Goal: Task Accomplishment & Management: Use online tool/utility

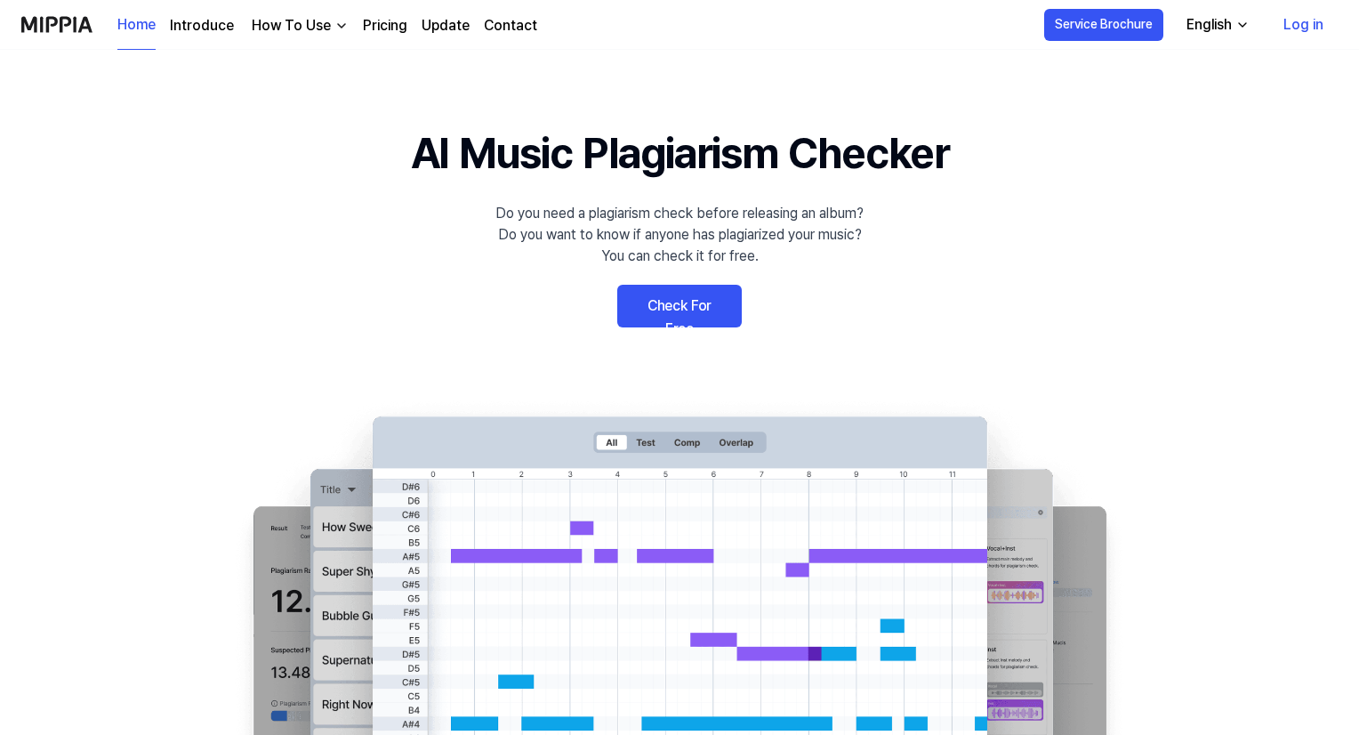
click at [679, 306] on link "Check For Free" at bounding box center [679, 306] width 124 height 43
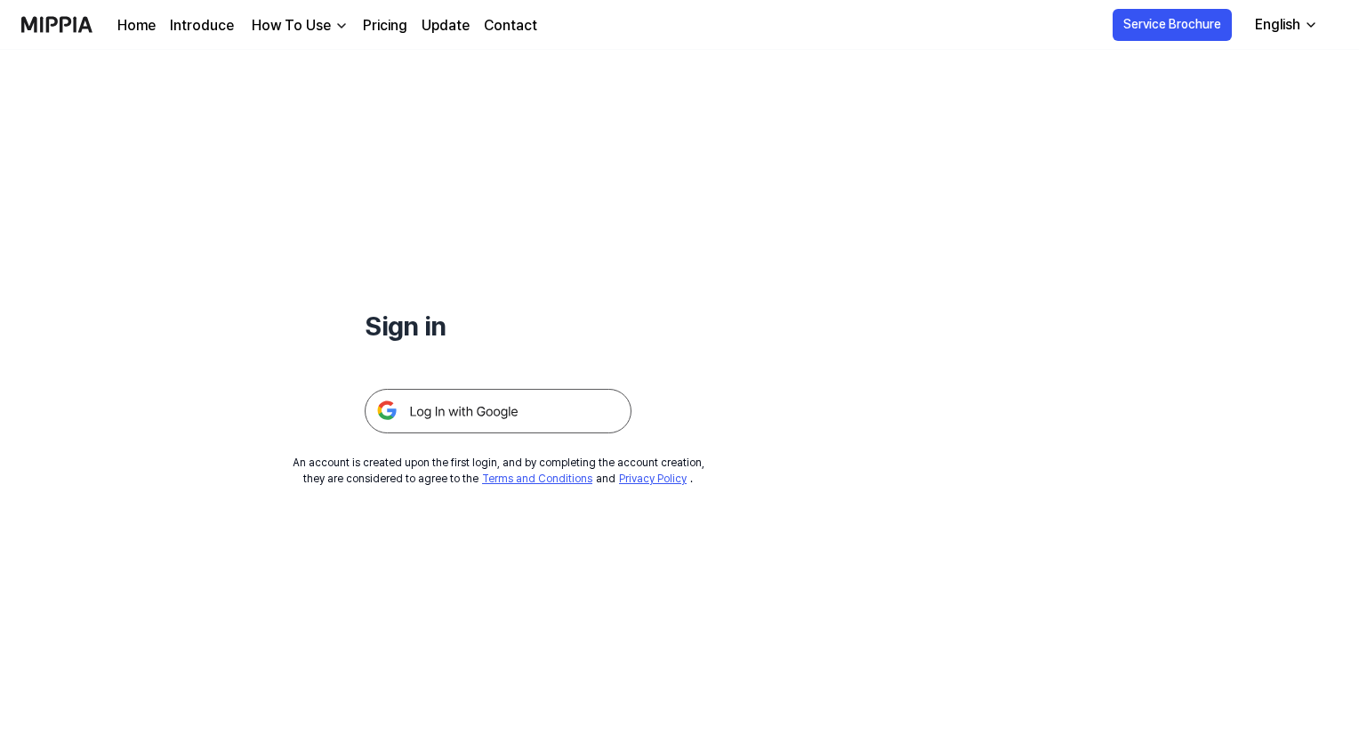
click at [1281, 17] on div "English" at bounding box center [1277, 24] width 52 height 21
click at [822, 182] on div "Sign in An account is created upon the first login, and by completing the accou…" at bounding box center [498, 268] width 996 height 437
click at [151, 28] on link "Home" at bounding box center [136, 25] width 38 height 21
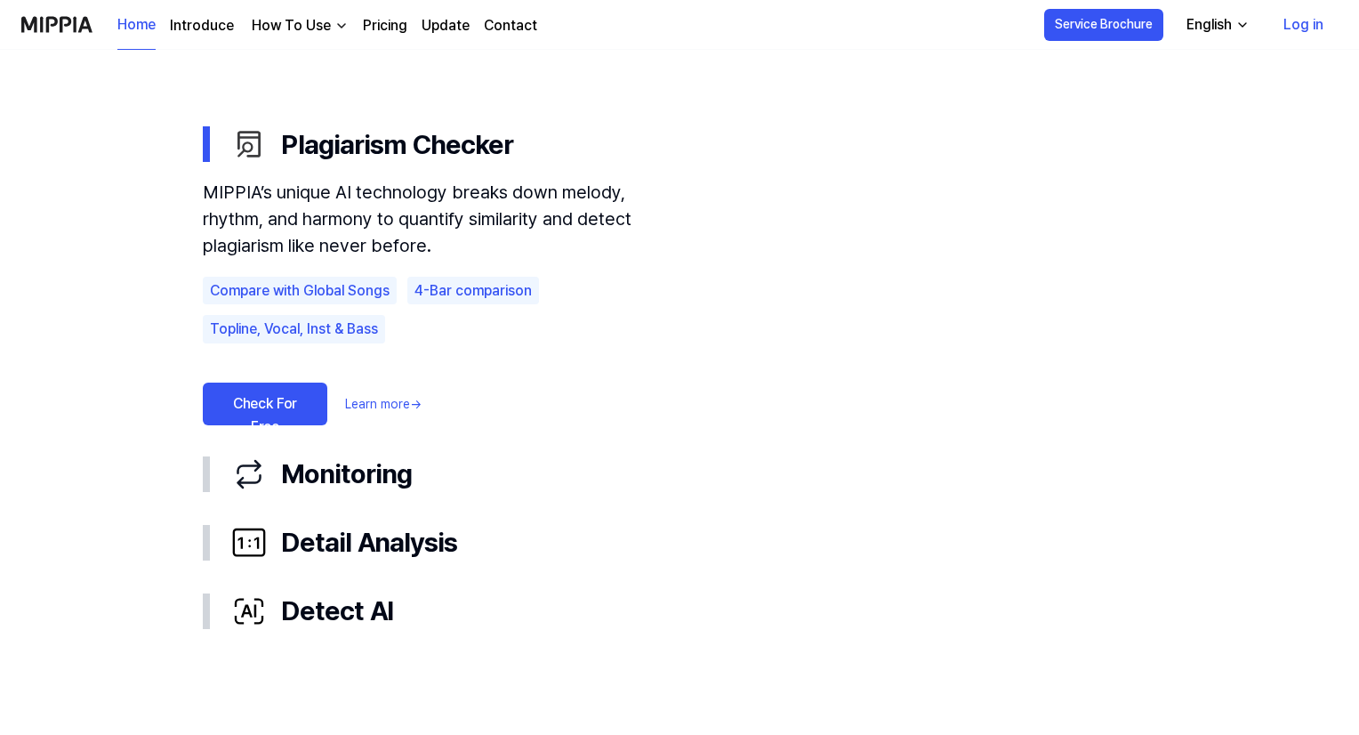
scroll to position [1005, 0]
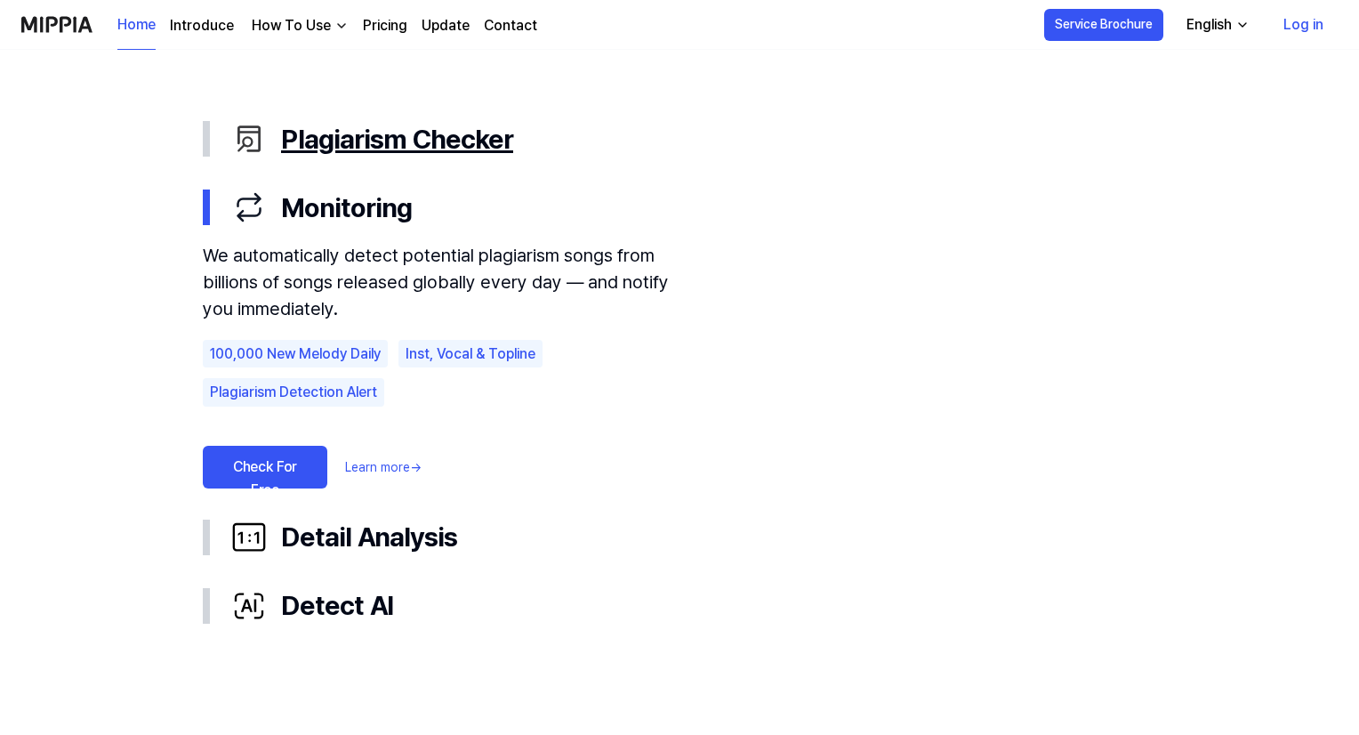
click at [334, 129] on div "Plagiarism Checker" at bounding box center [693, 139] width 925 height 40
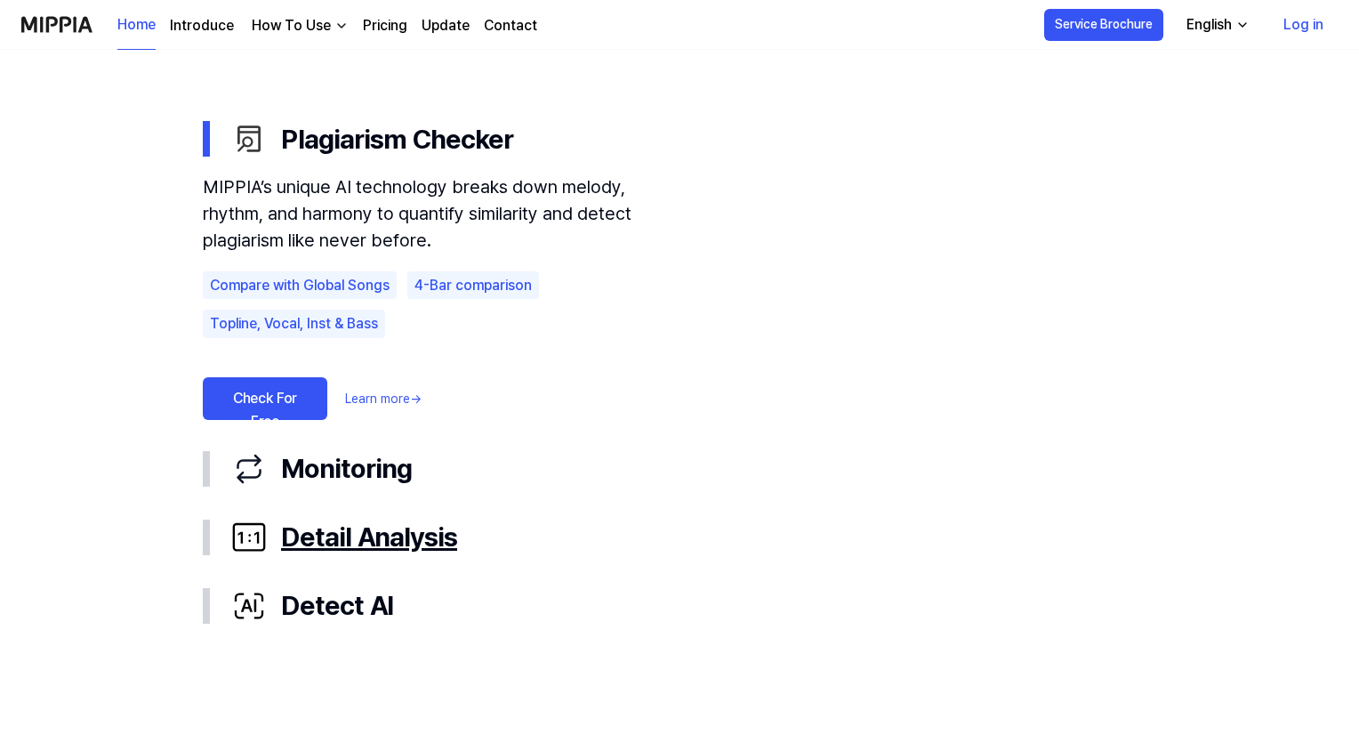
click at [282, 532] on div "Detail Analysis" at bounding box center [693, 537] width 925 height 40
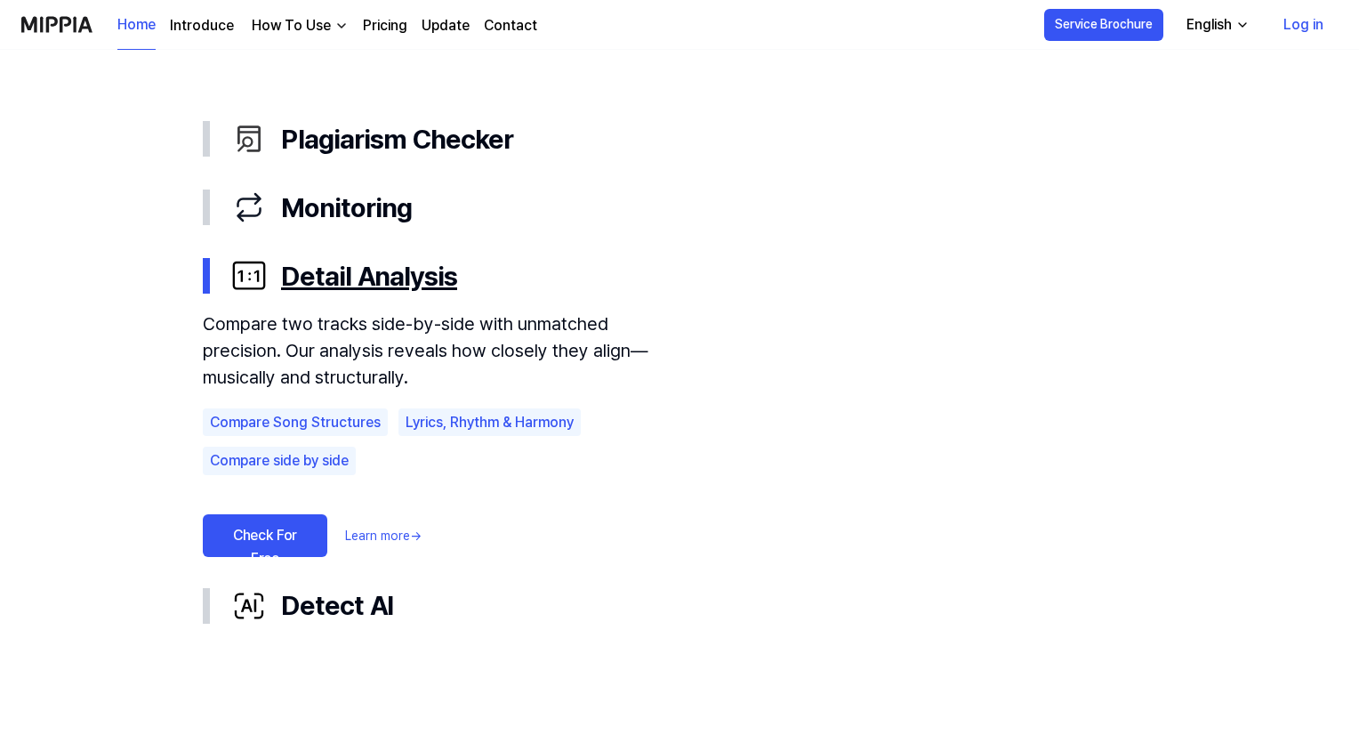
click at [282, 532] on link "Check For Free" at bounding box center [265, 535] width 124 height 43
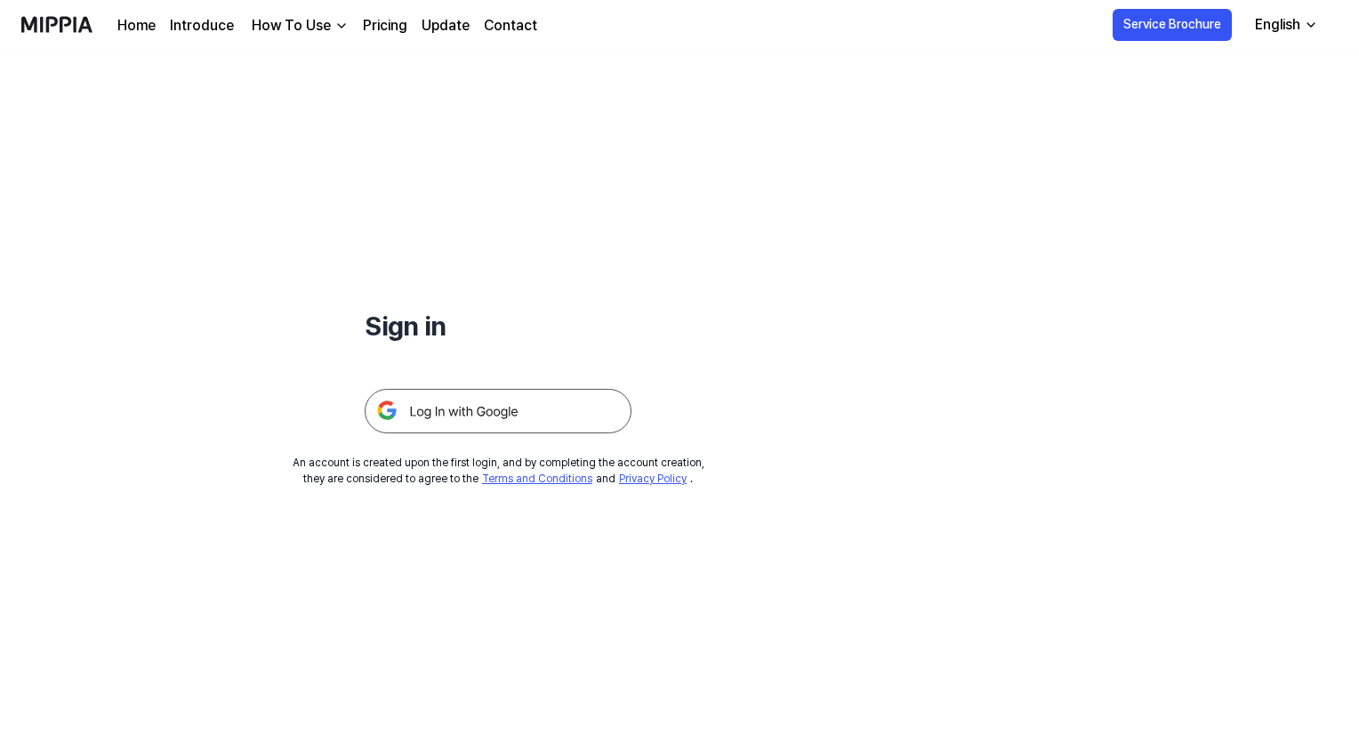
click at [476, 403] on img at bounding box center [498, 411] width 267 height 44
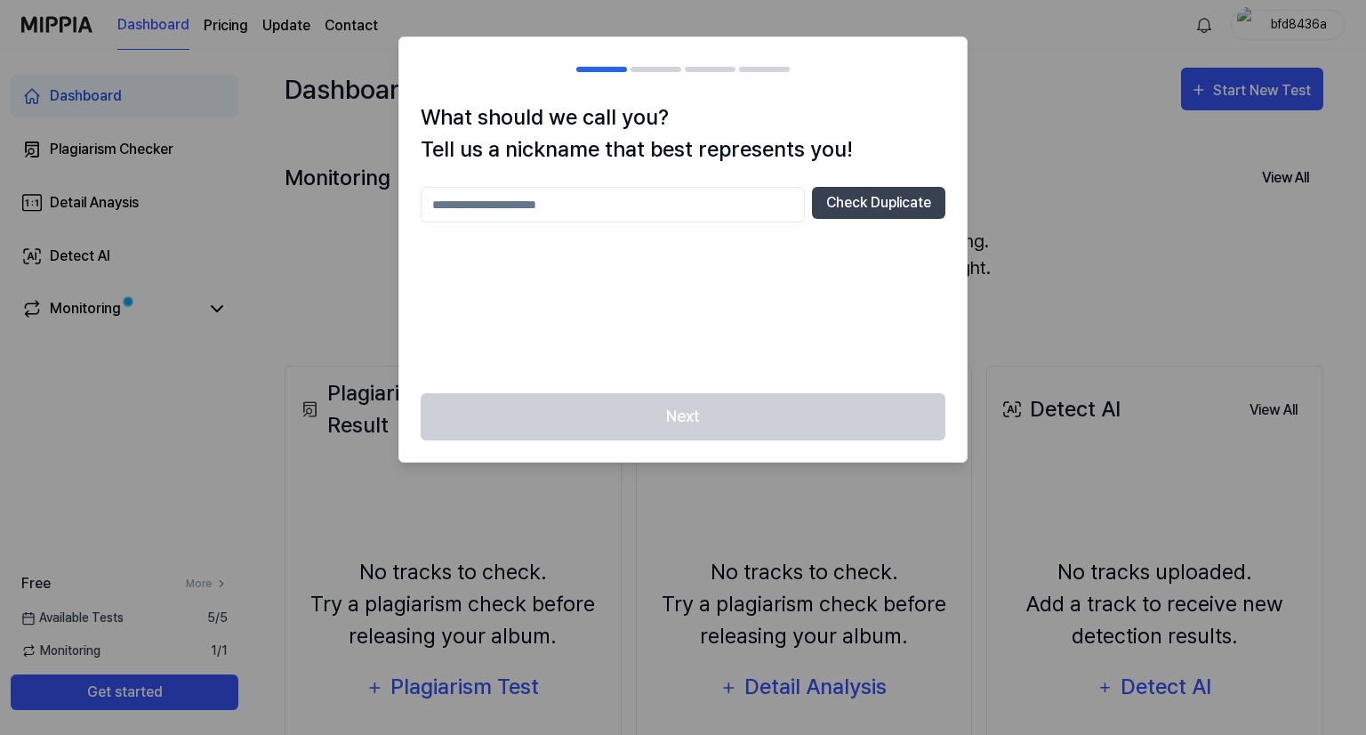
click at [1042, 246] on div at bounding box center [683, 367] width 1366 height 735
click at [688, 203] on input "text" at bounding box center [613, 205] width 384 height 36
type input "******"
click at [868, 197] on button "Check Duplicate" at bounding box center [878, 203] width 133 height 32
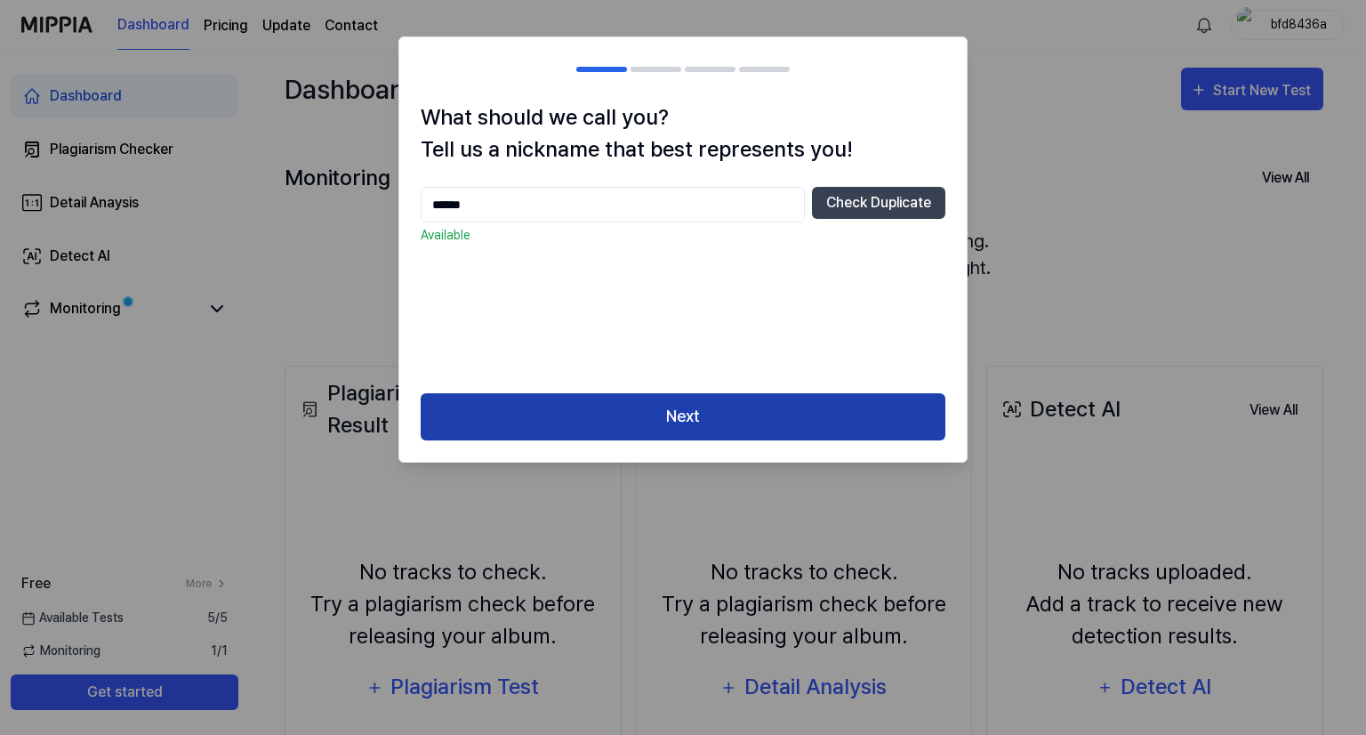
click at [811, 406] on button "Next" at bounding box center [683, 416] width 525 height 47
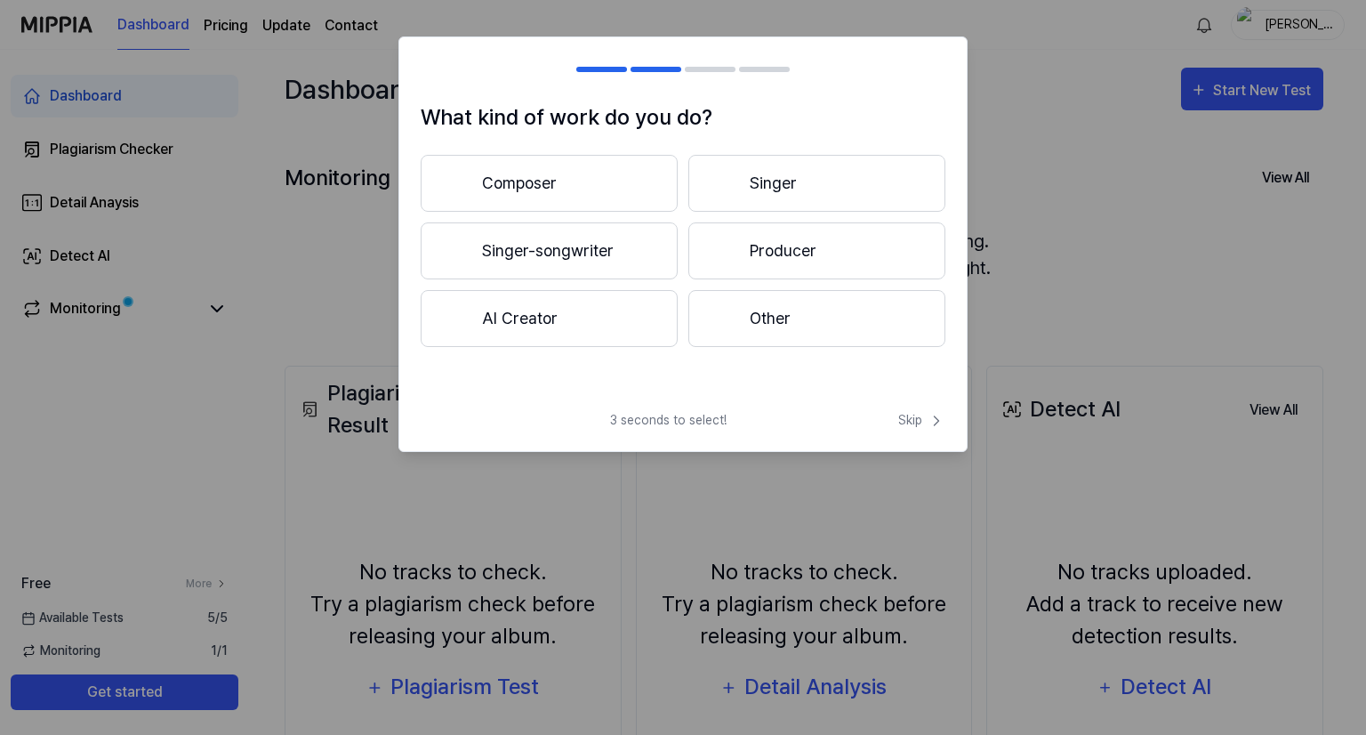
click at [804, 303] on button "Other" at bounding box center [816, 318] width 257 height 57
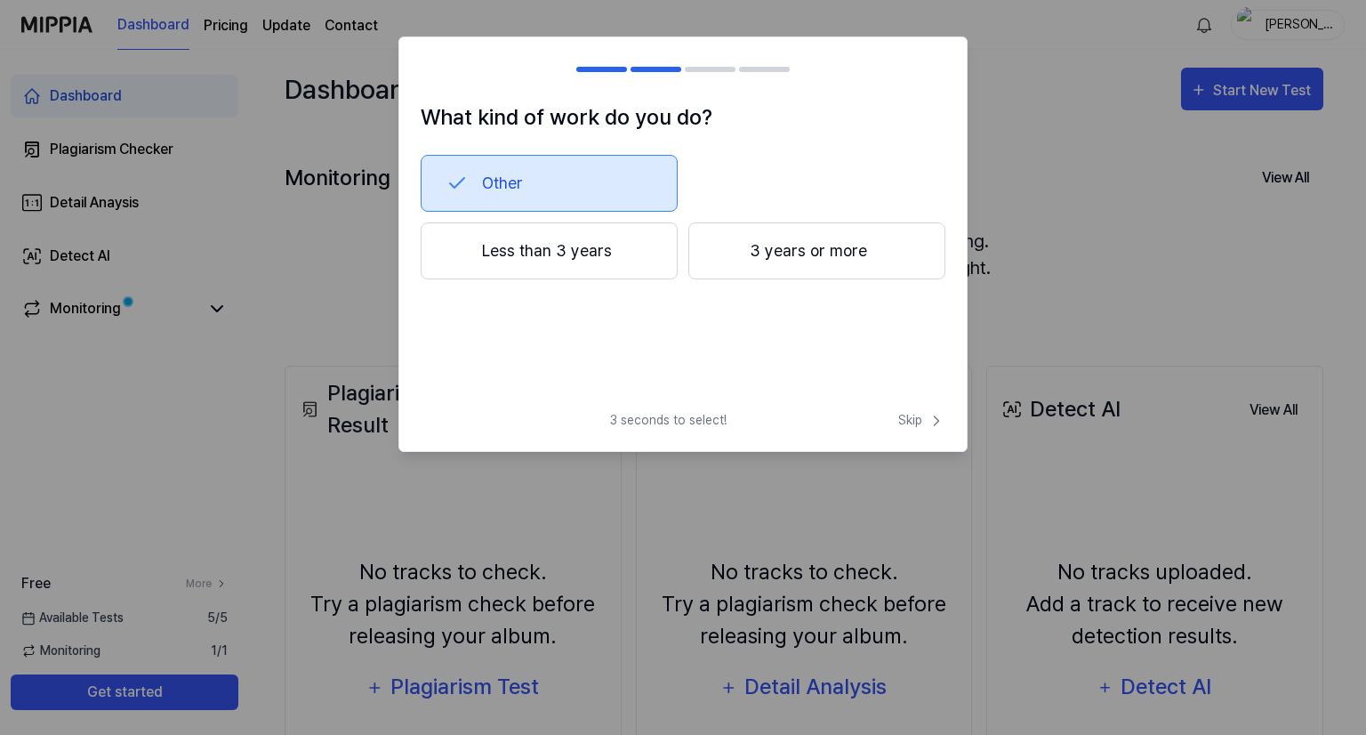
click at [749, 254] on button "3 years or more" at bounding box center [816, 250] width 257 height 57
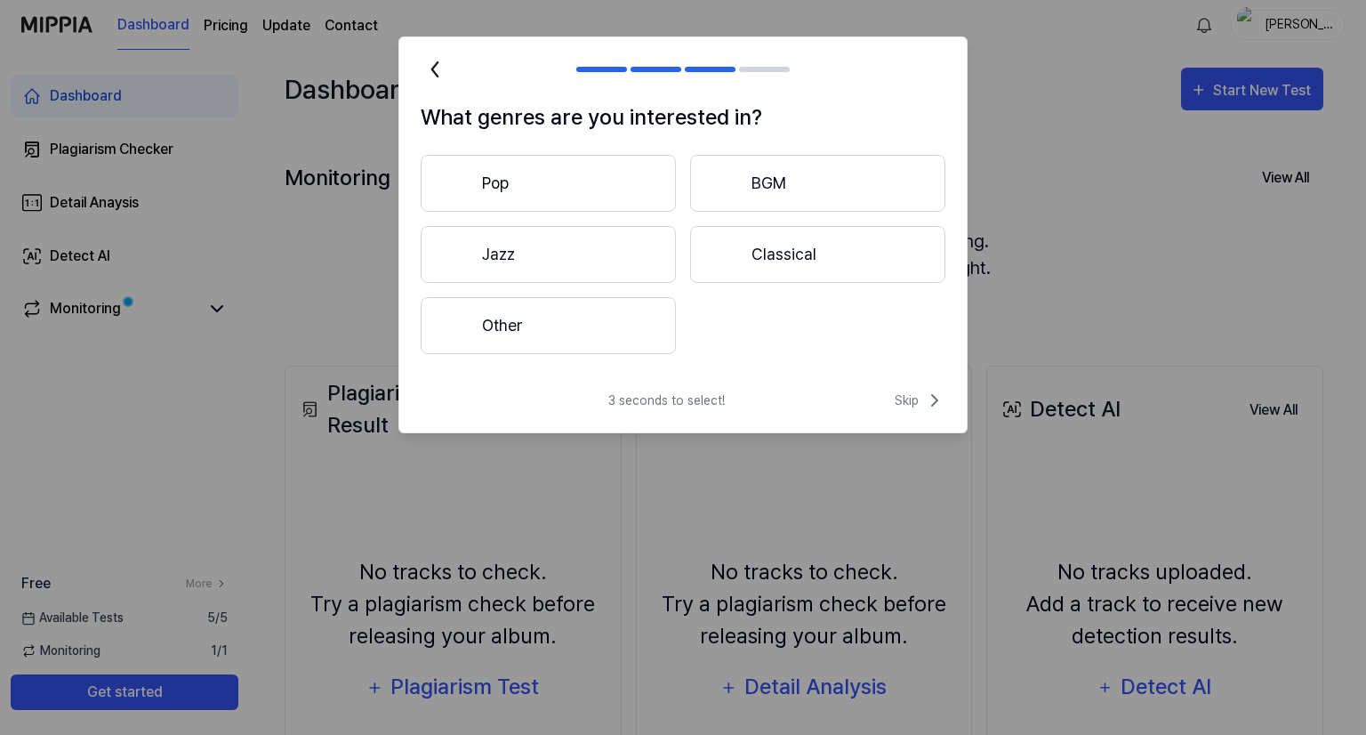
click at [598, 182] on button "Pop" at bounding box center [548, 183] width 255 height 57
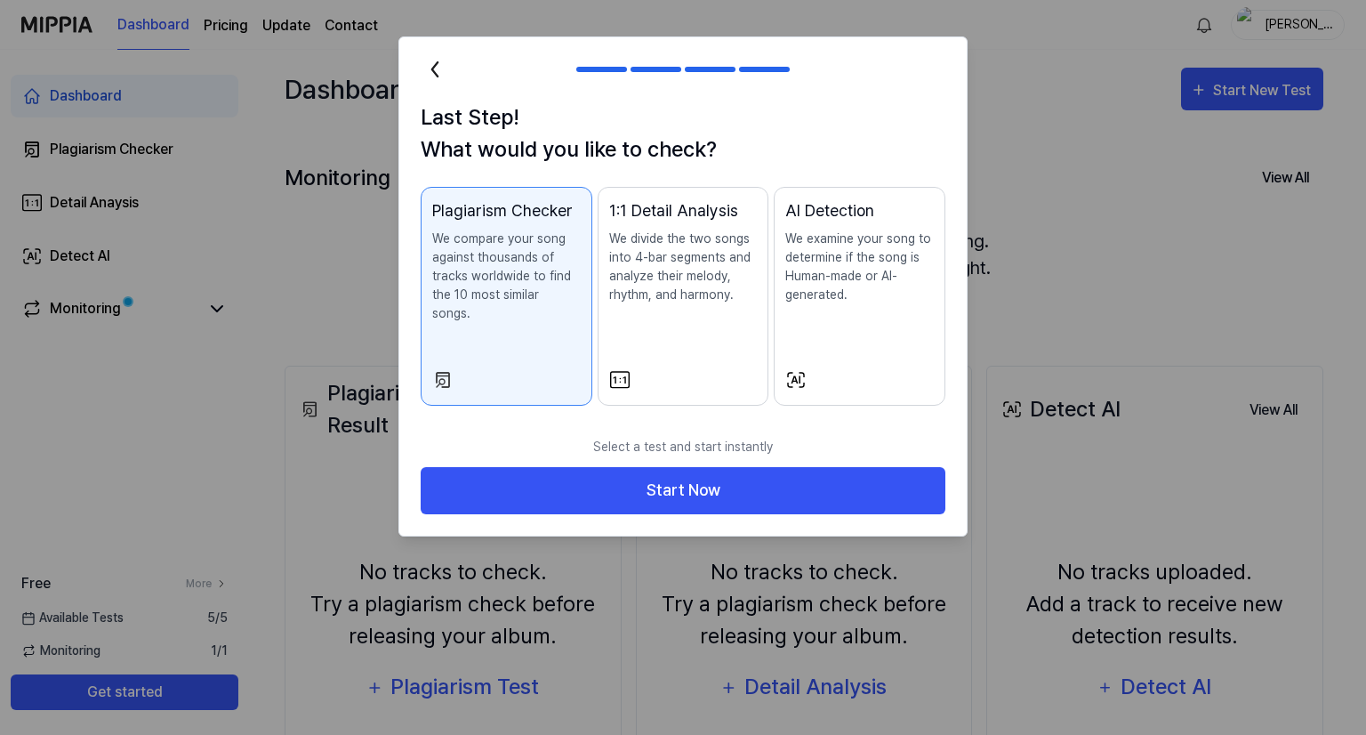
click at [646, 283] on p "We divide the two songs into 4-bar segments and analyze their melody, rhythm, a…" at bounding box center [683, 266] width 149 height 75
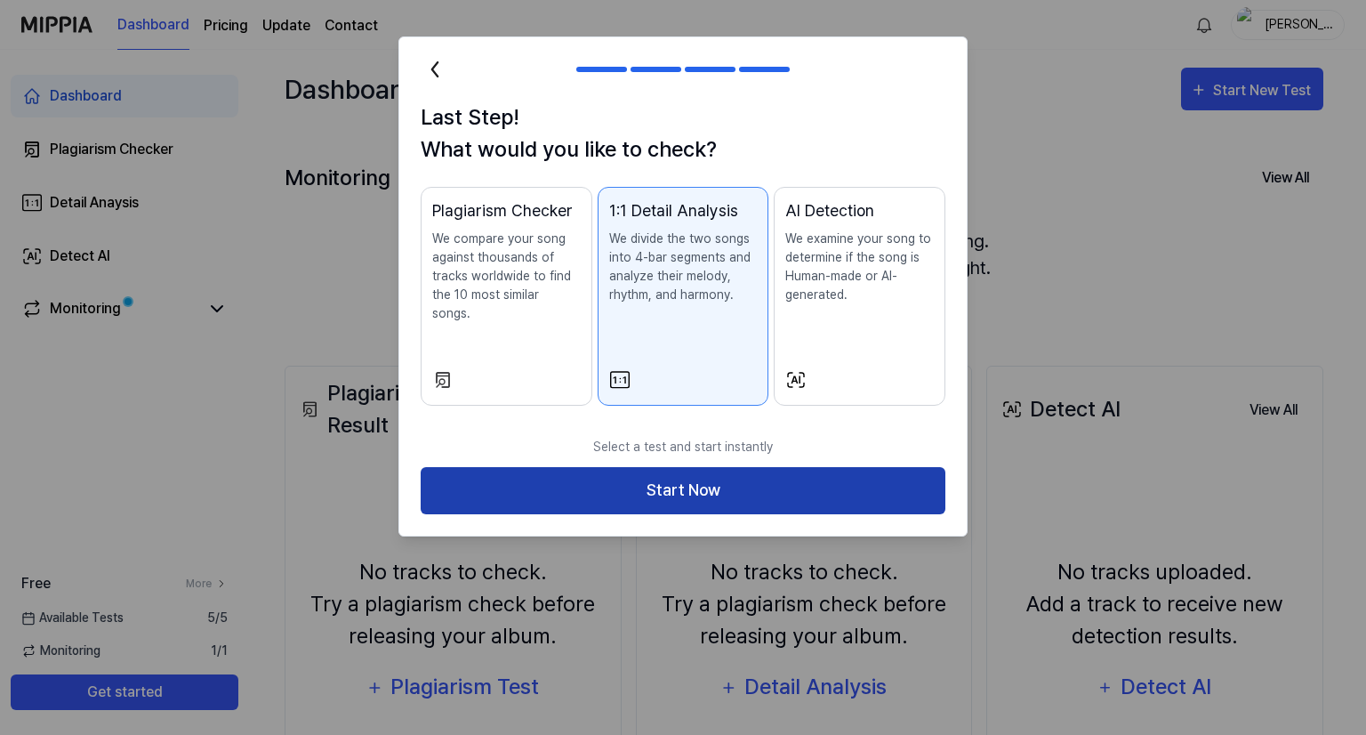
click at [628, 474] on button "Start Now" at bounding box center [683, 490] width 525 height 47
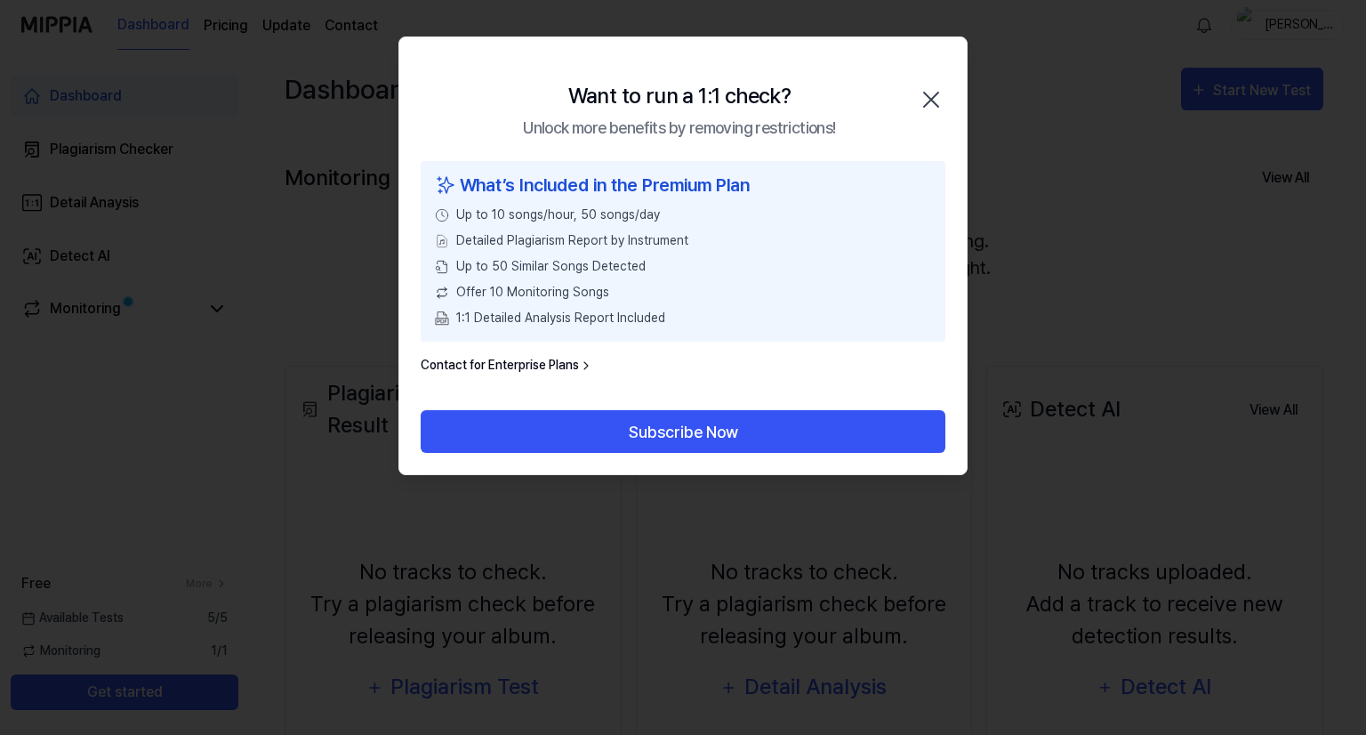
click at [922, 99] on icon "button" at bounding box center [931, 99] width 28 height 28
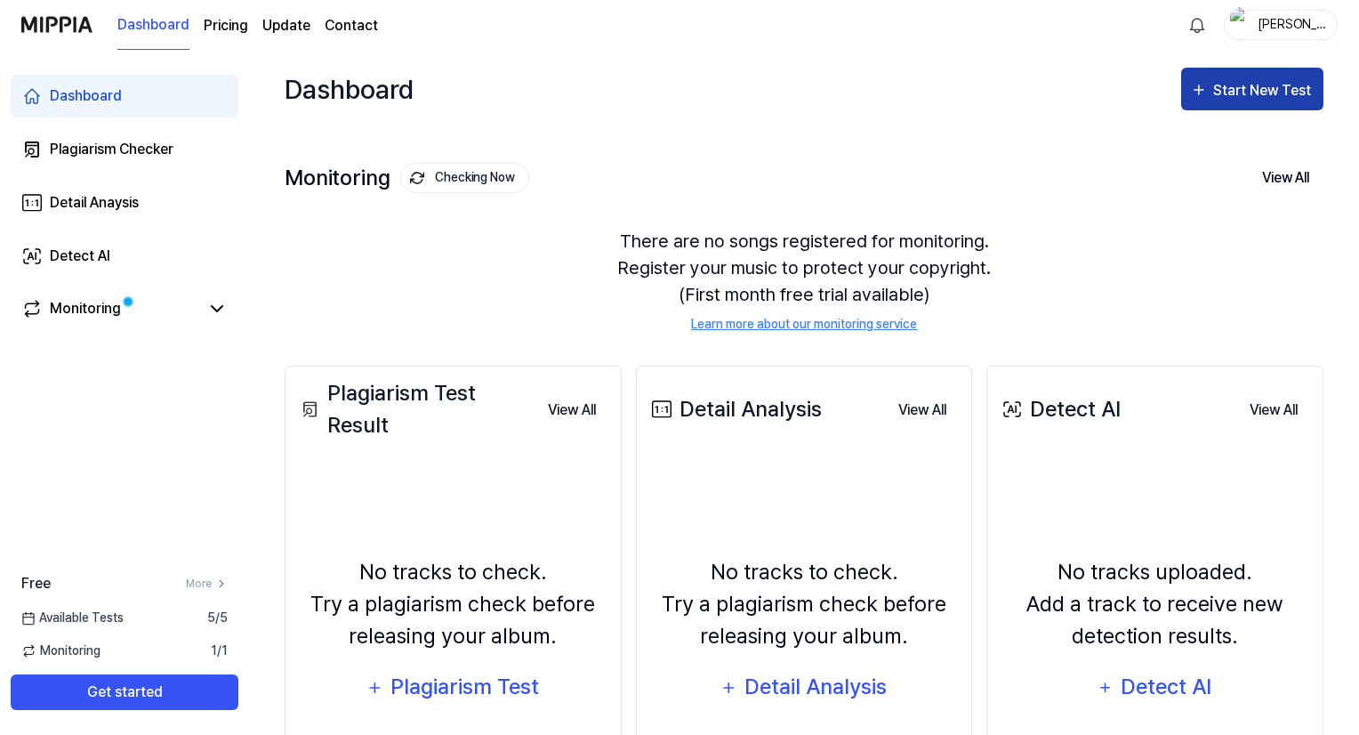
click at [1228, 86] on div "Start New Test" at bounding box center [1263, 90] width 101 height 23
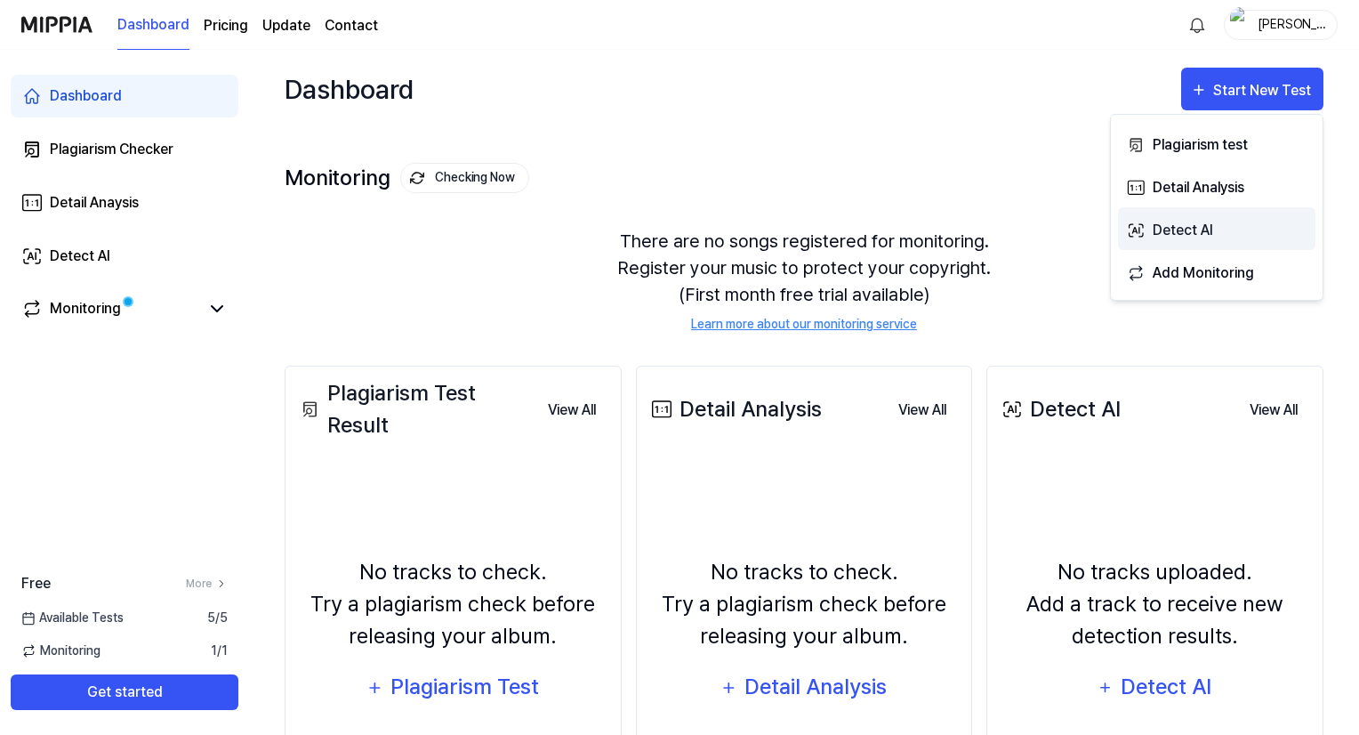
click at [1225, 228] on div "Detect AI" at bounding box center [1229, 230] width 155 height 23
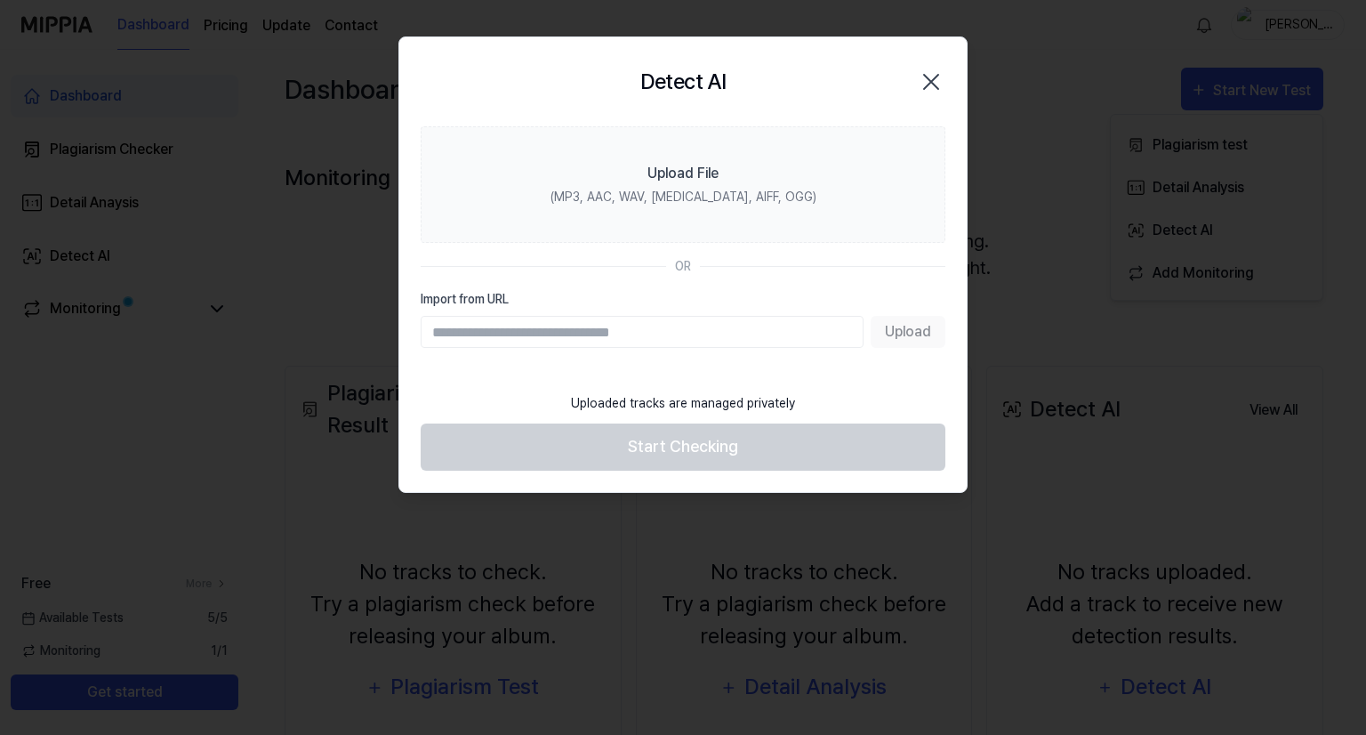
click at [773, 333] on input "Import from URL" at bounding box center [642, 332] width 443 height 32
type input "*"
paste input "**********"
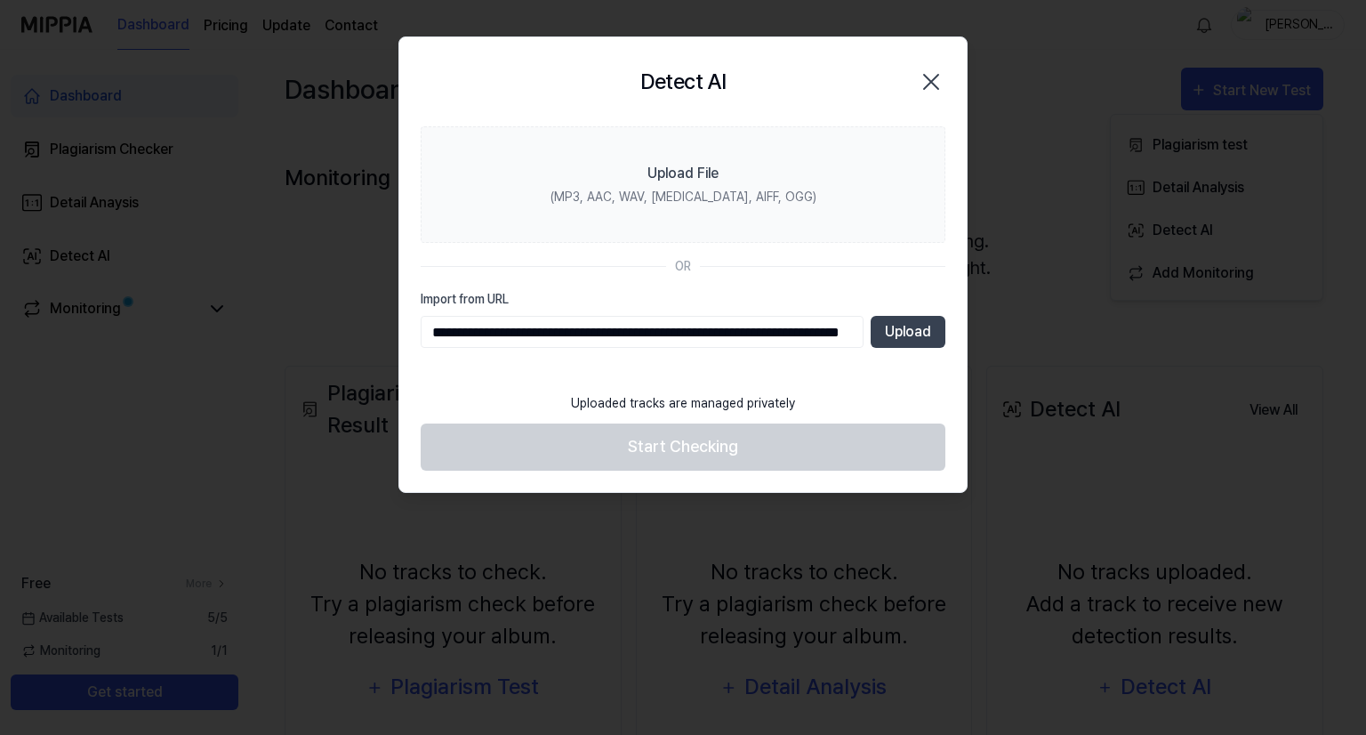
scroll to position [0, 144]
type input "**********"
click at [907, 342] on button "Upload" at bounding box center [908, 332] width 75 height 32
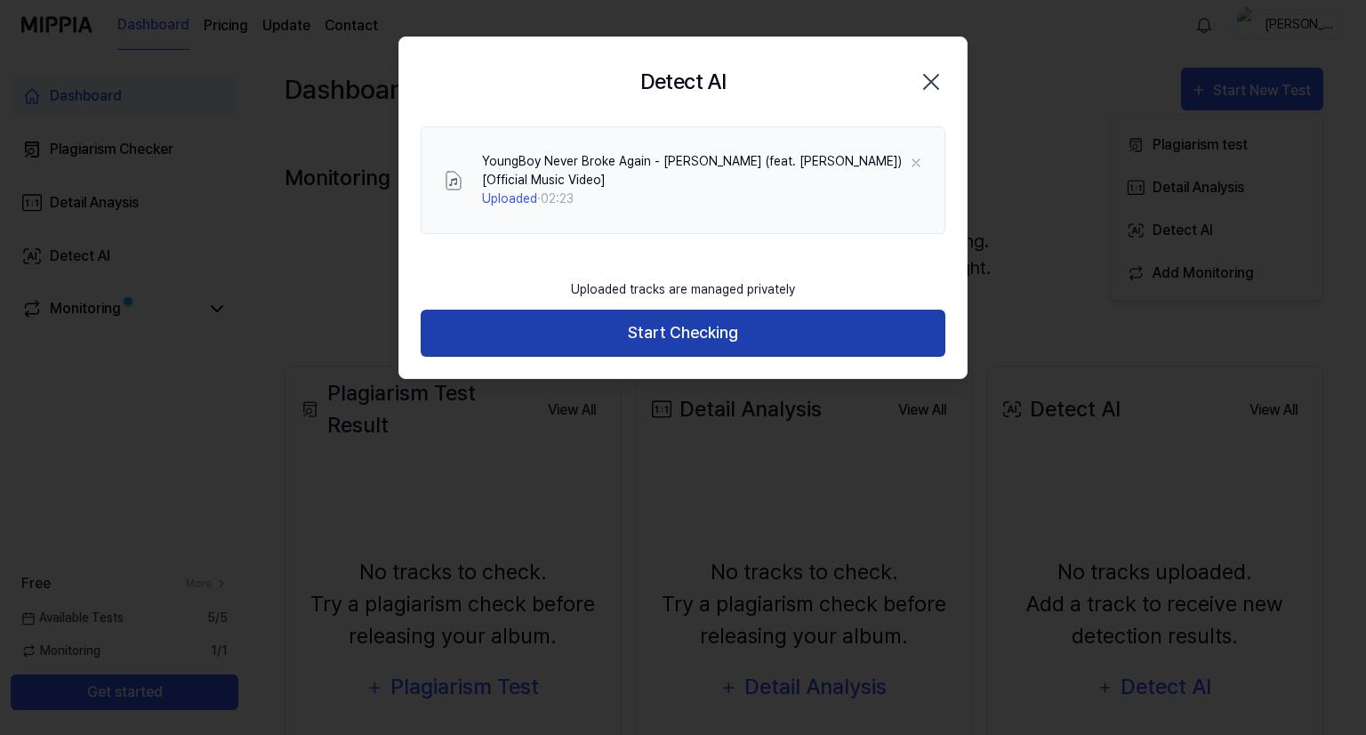
click at [690, 325] on button "Start Checking" at bounding box center [683, 332] width 525 height 47
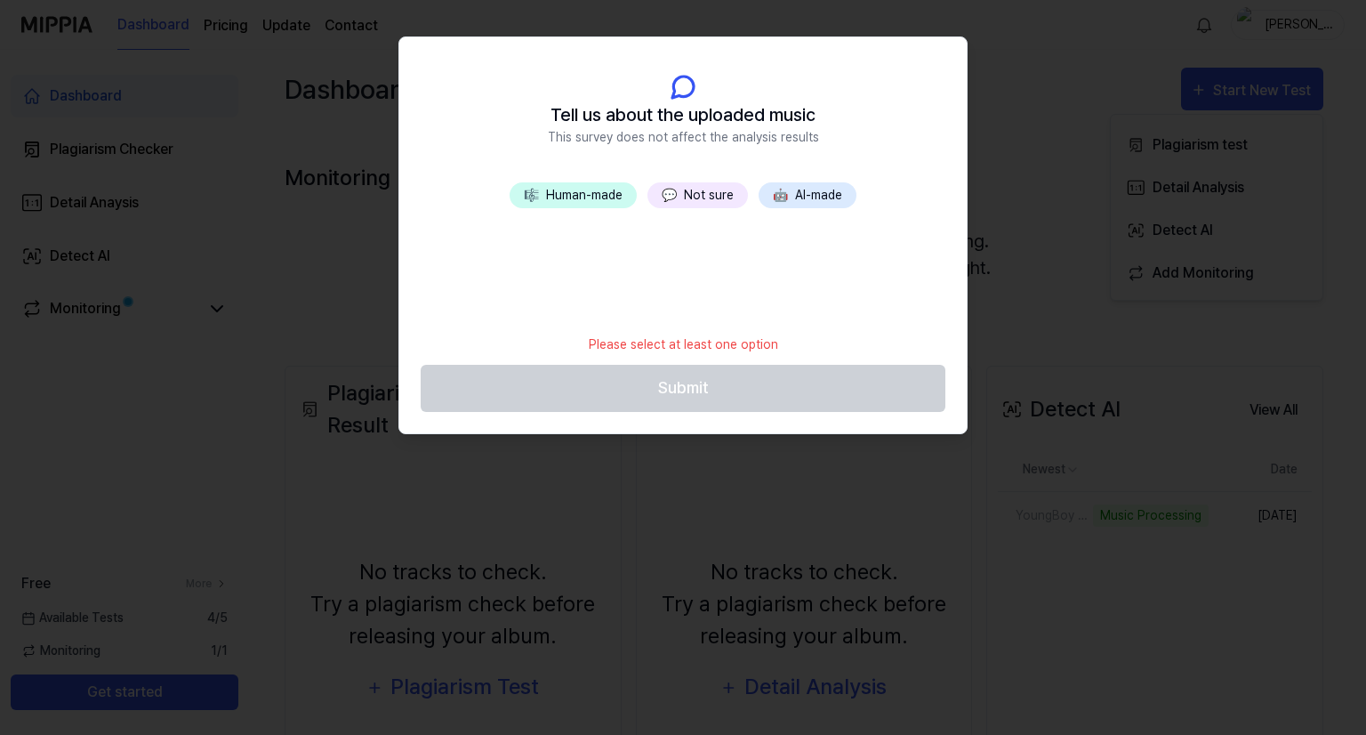
click at [595, 190] on button "🎼 Human-made" at bounding box center [573, 195] width 127 height 26
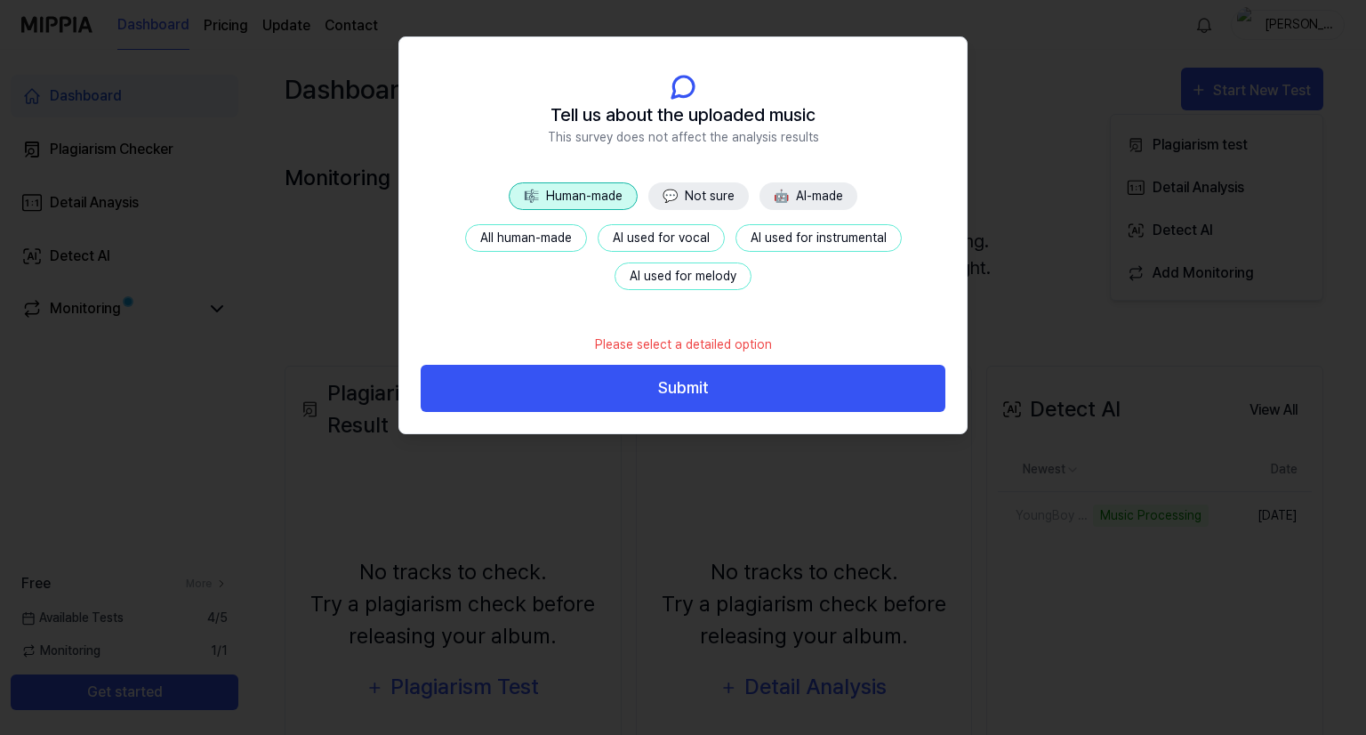
click at [555, 248] on button "All human-made" at bounding box center [526, 238] width 122 height 28
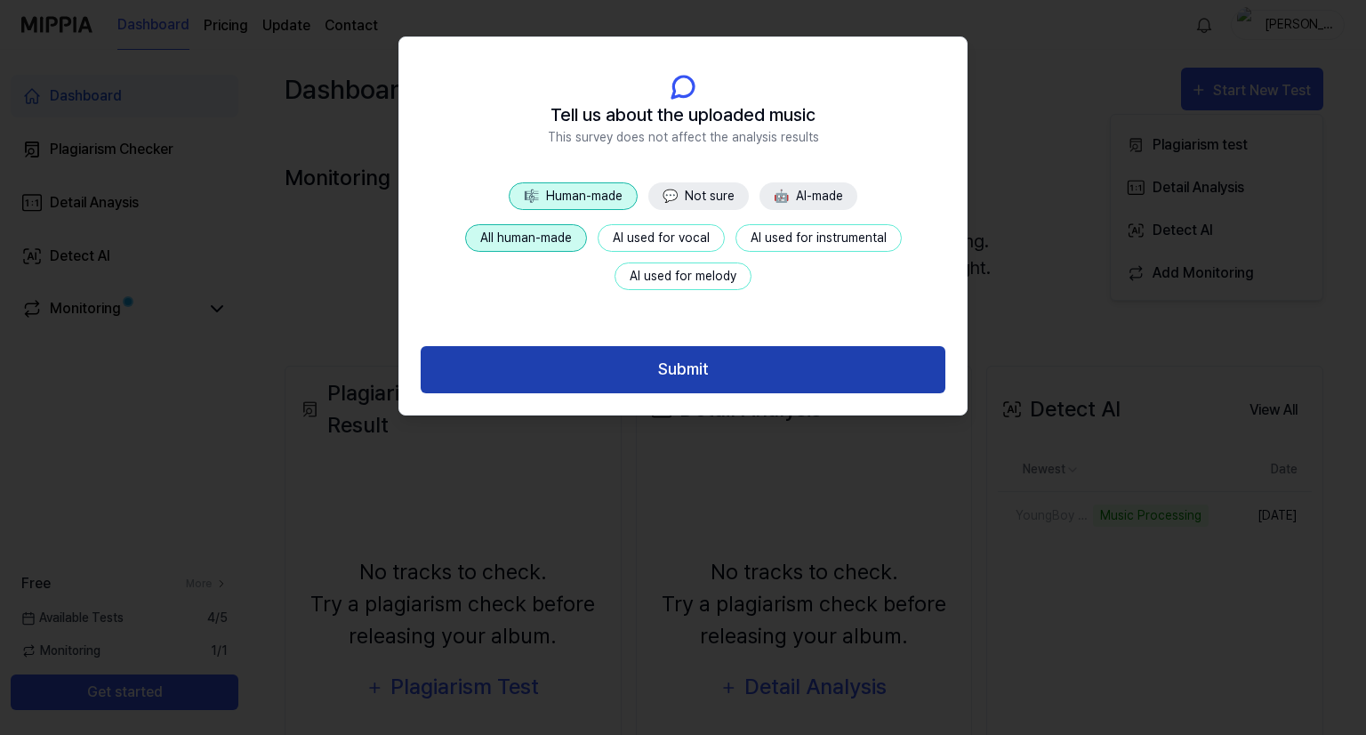
click at [612, 372] on button "Submit" at bounding box center [683, 369] width 525 height 47
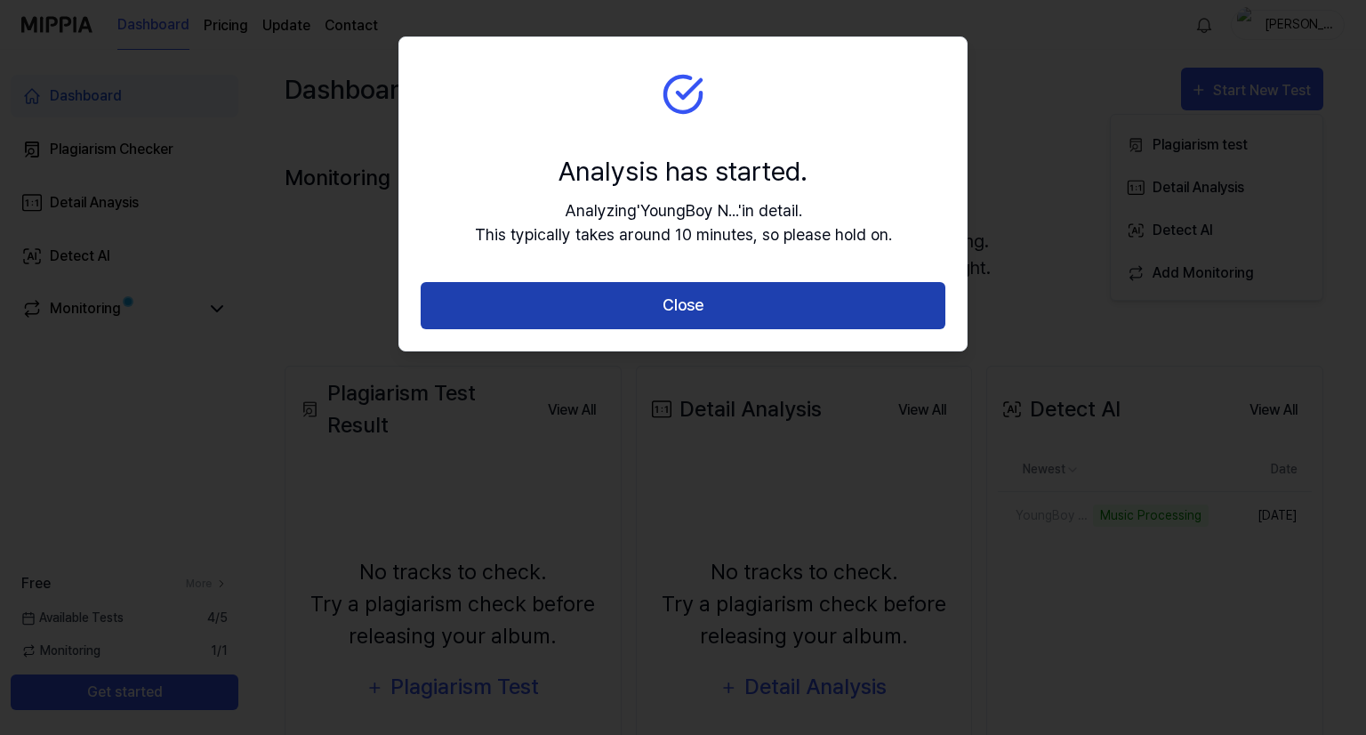
click at [657, 300] on button "Close" at bounding box center [683, 305] width 525 height 47
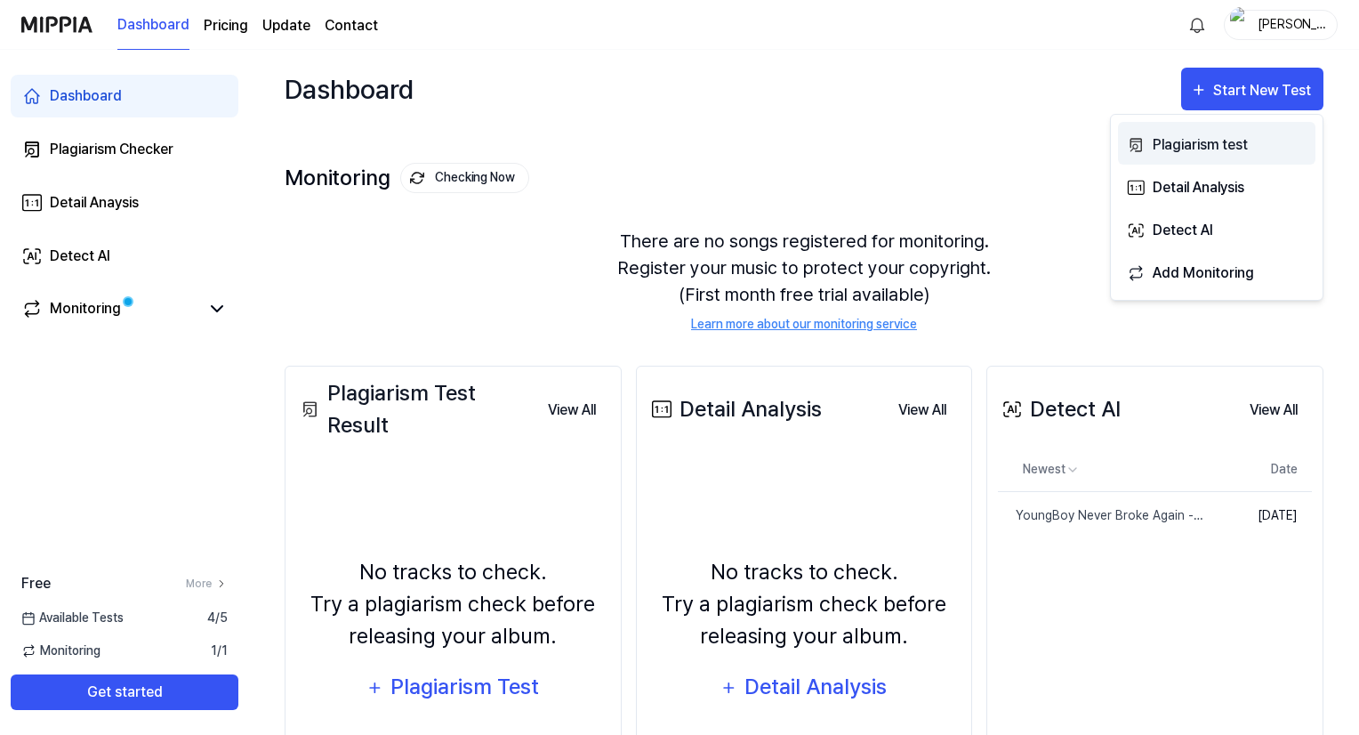
click at [1192, 149] on div "Plagiarism test" at bounding box center [1229, 144] width 155 height 23
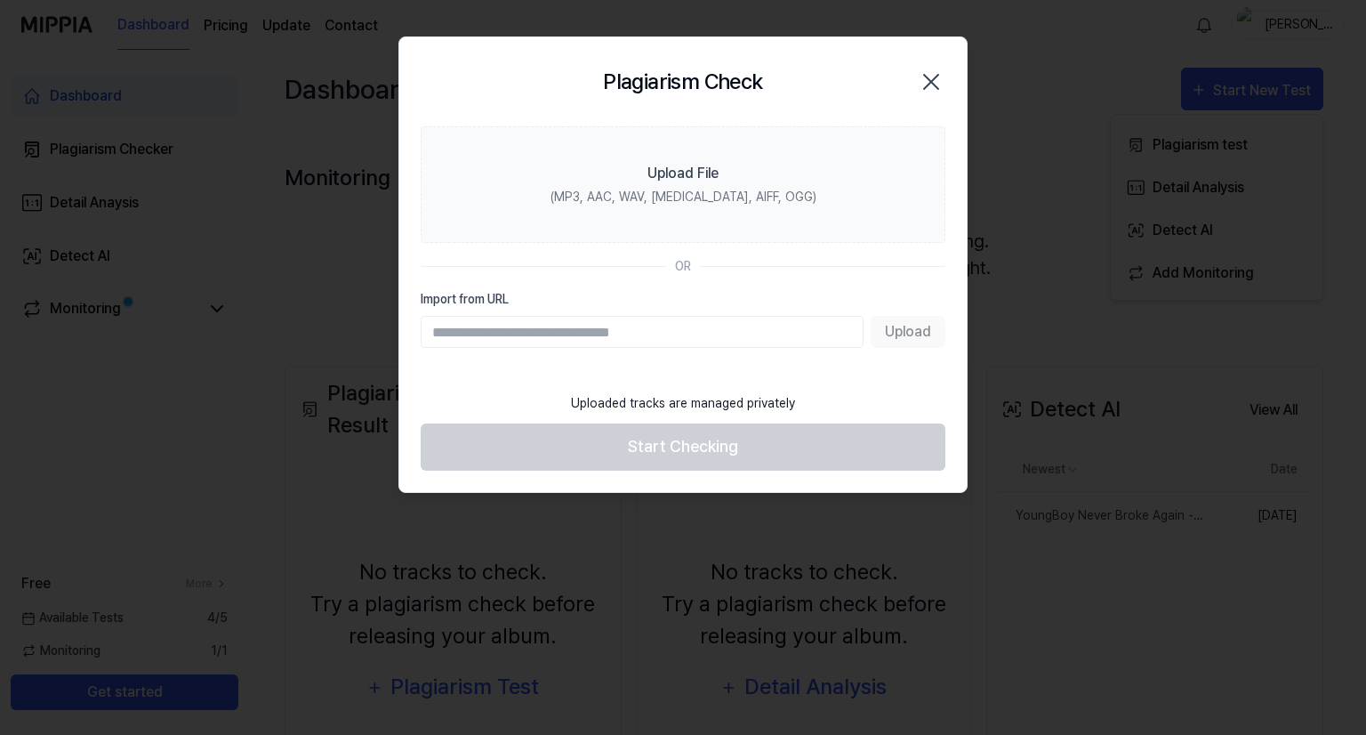
click at [771, 333] on input "Import from URL" at bounding box center [642, 332] width 443 height 32
type input "*"
paste input "**********"
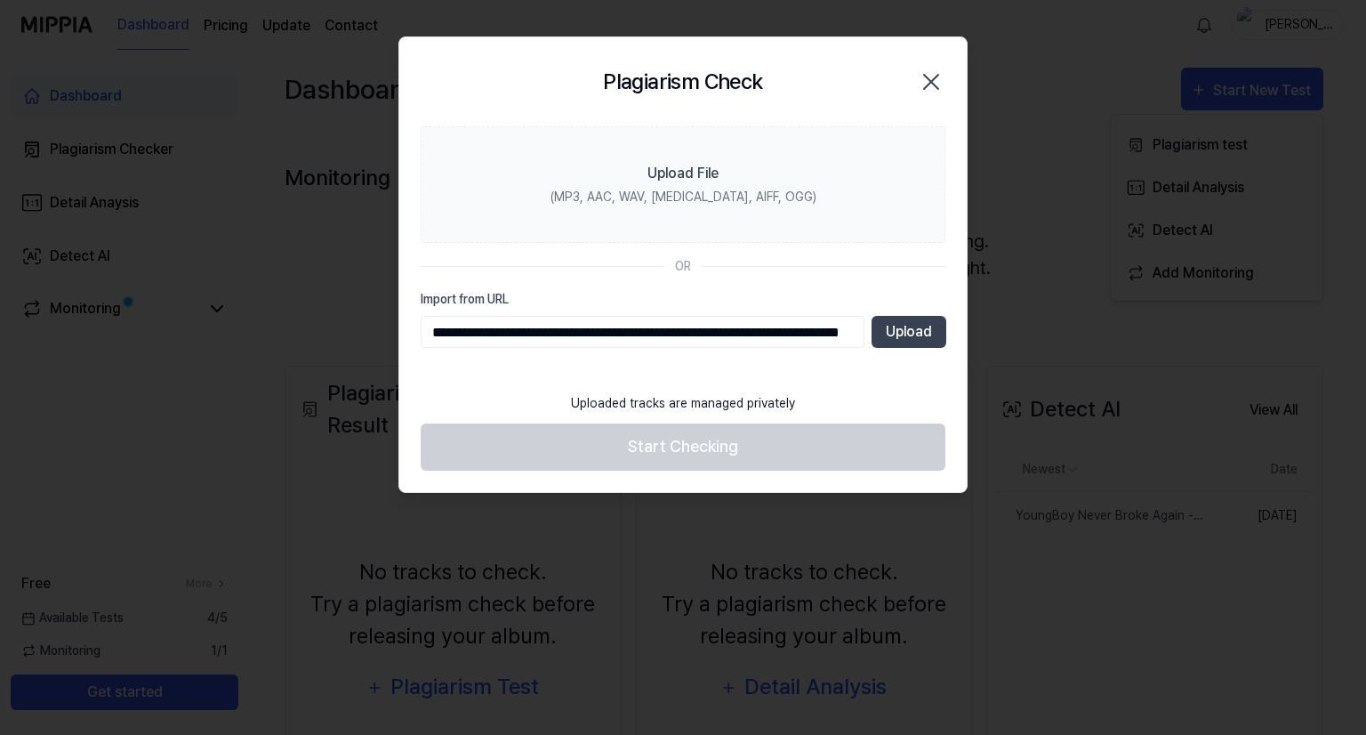
type input "**********"
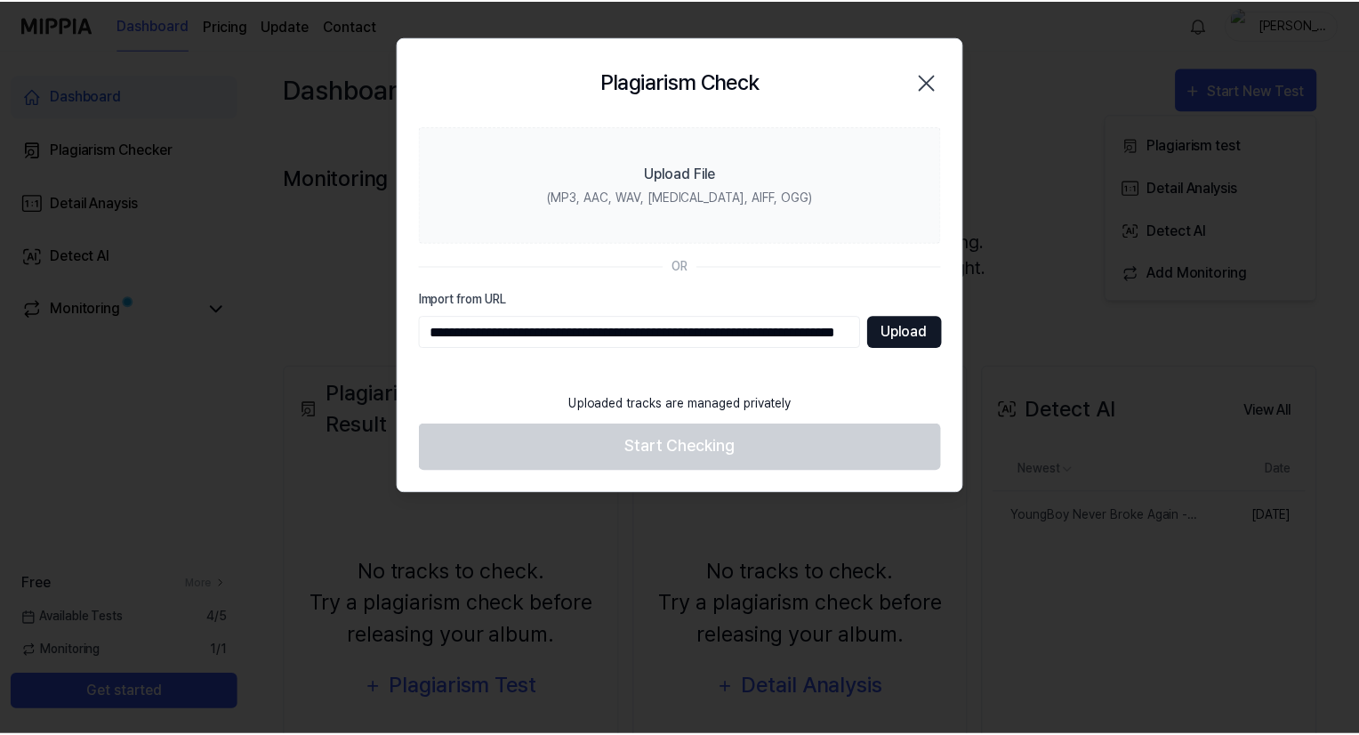
scroll to position [0, 0]
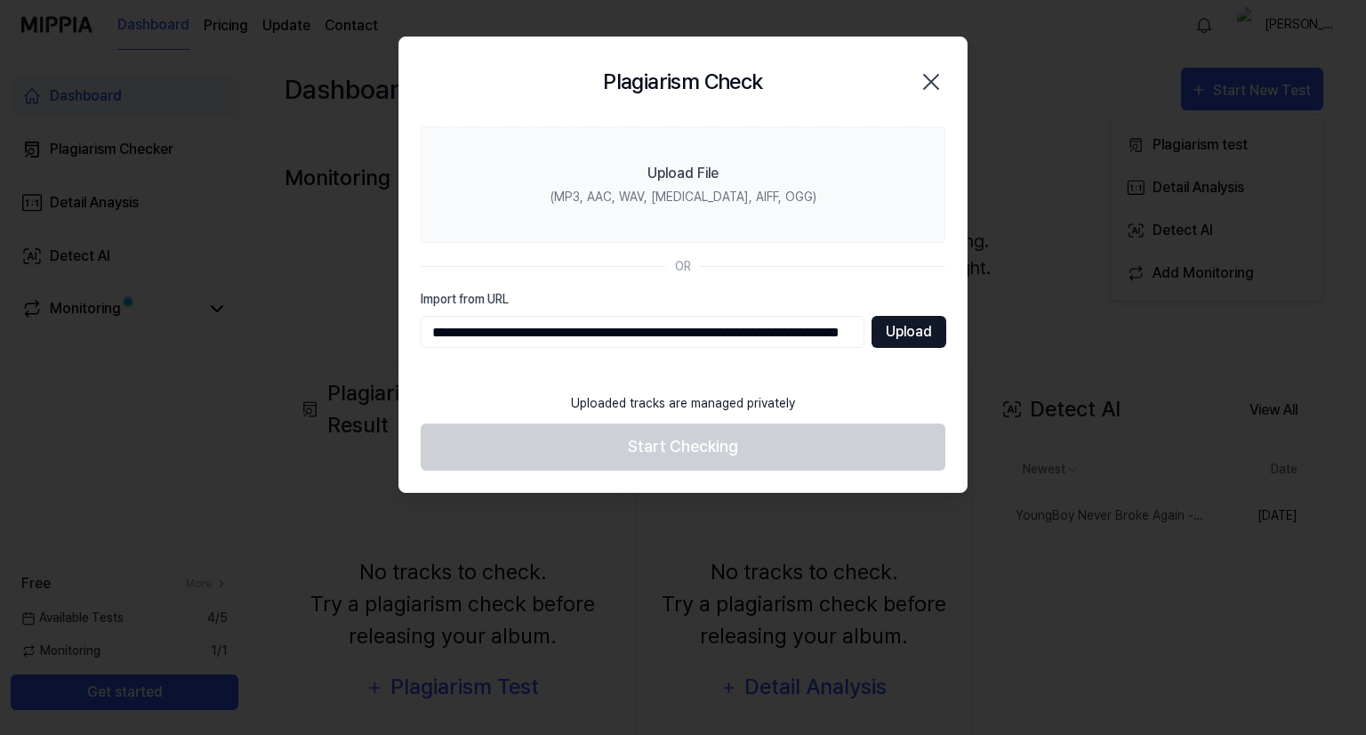
click at [900, 325] on button "Upload" at bounding box center [908, 332] width 75 height 32
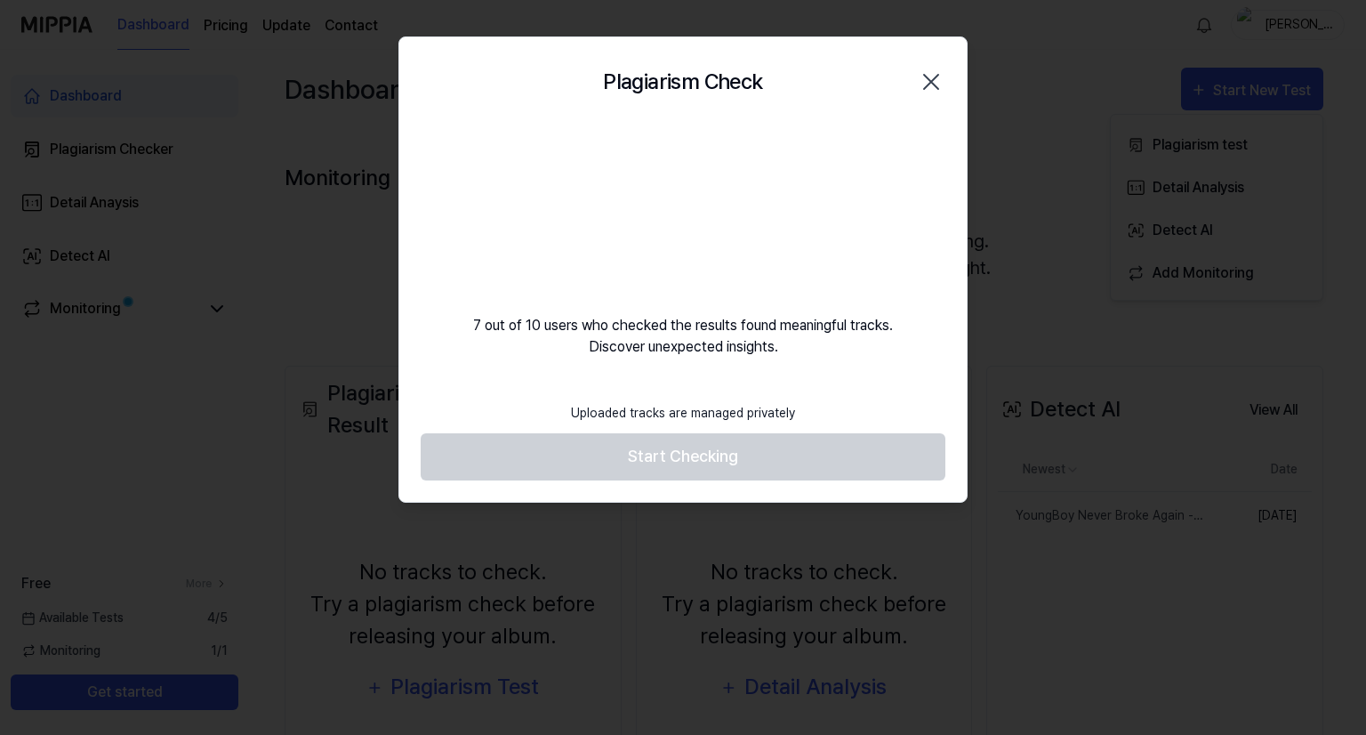
click at [663, 254] on video at bounding box center [683, 211] width 171 height 171
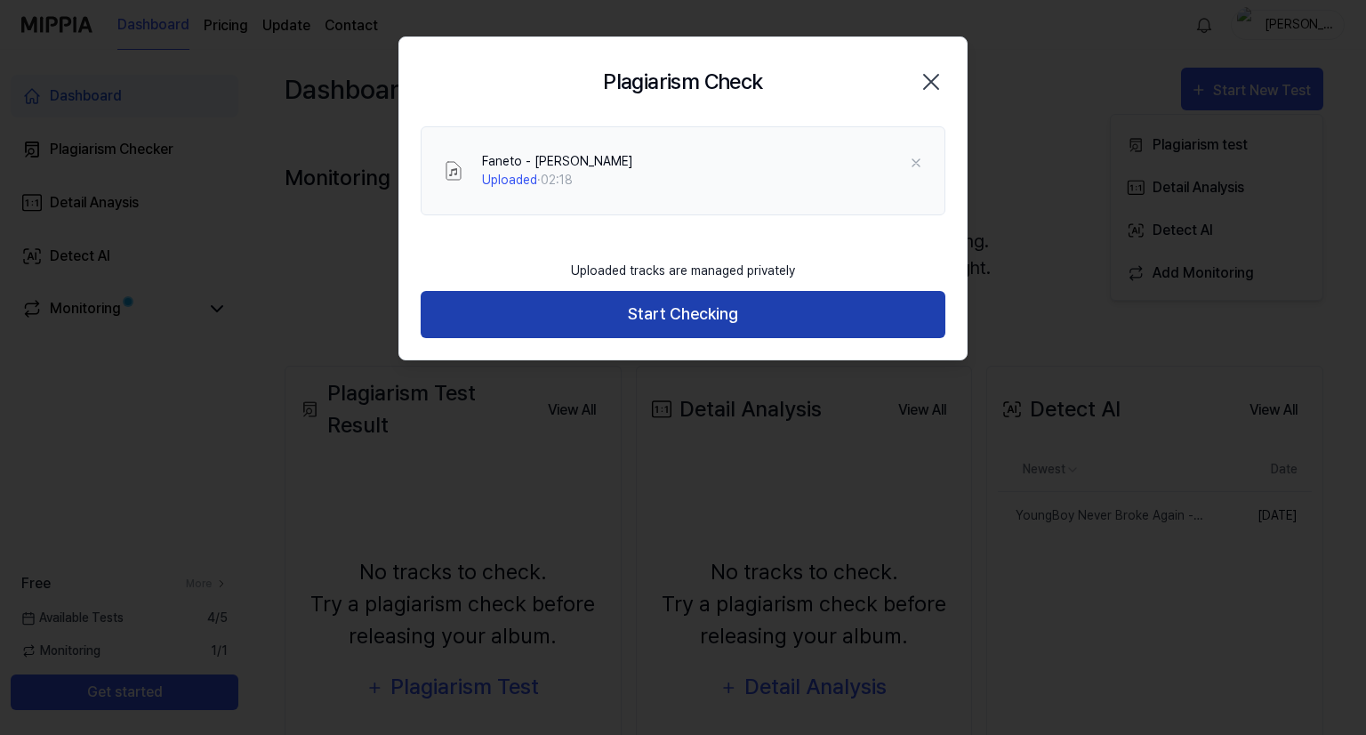
click at [703, 309] on button "Start Checking" at bounding box center [683, 314] width 525 height 47
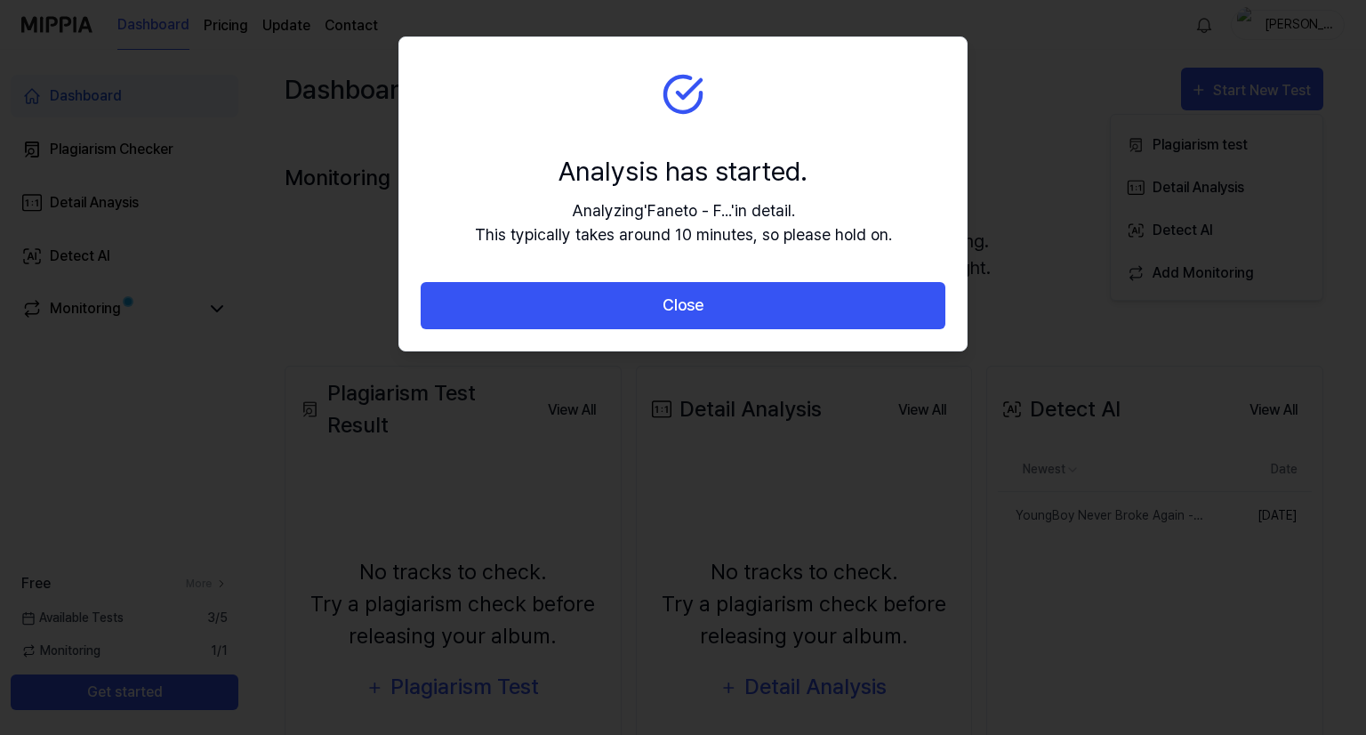
click at [703, 309] on button "Close" at bounding box center [683, 305] width 525 height 47
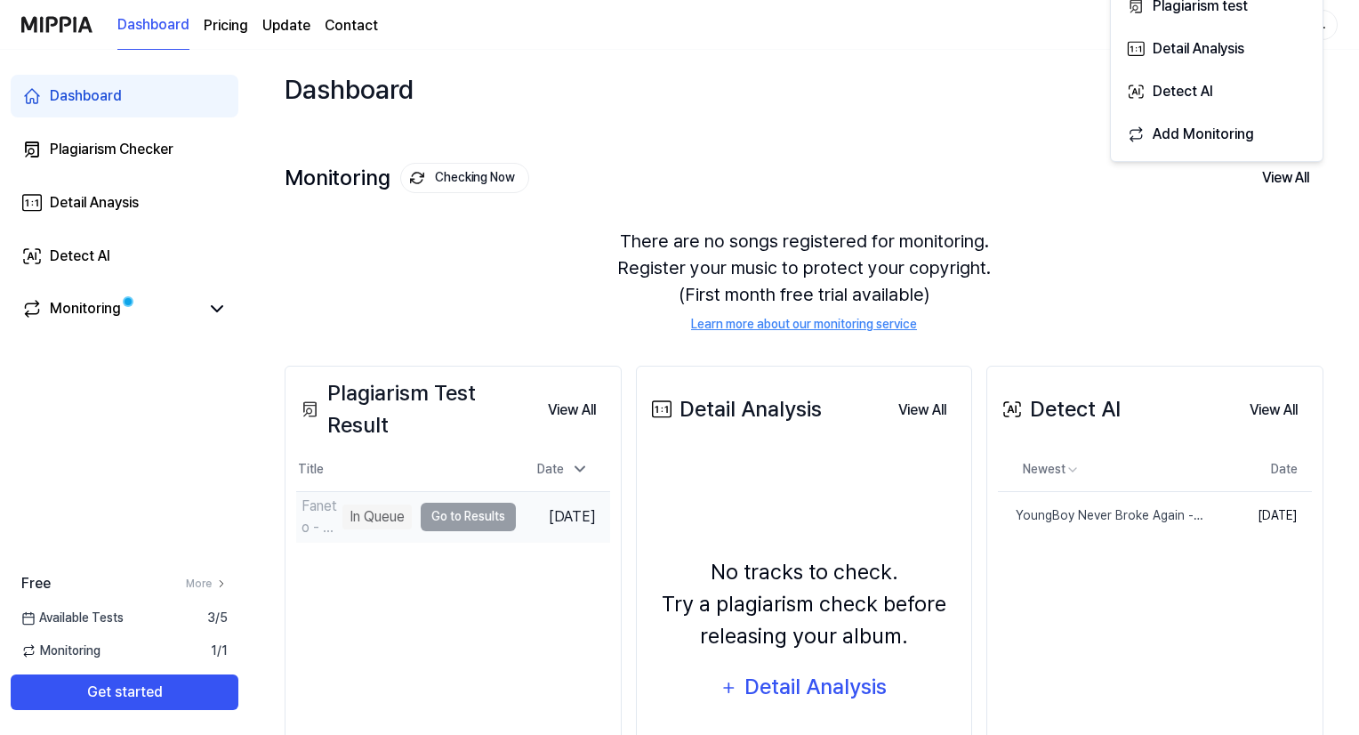
scroll to position [139, 0]
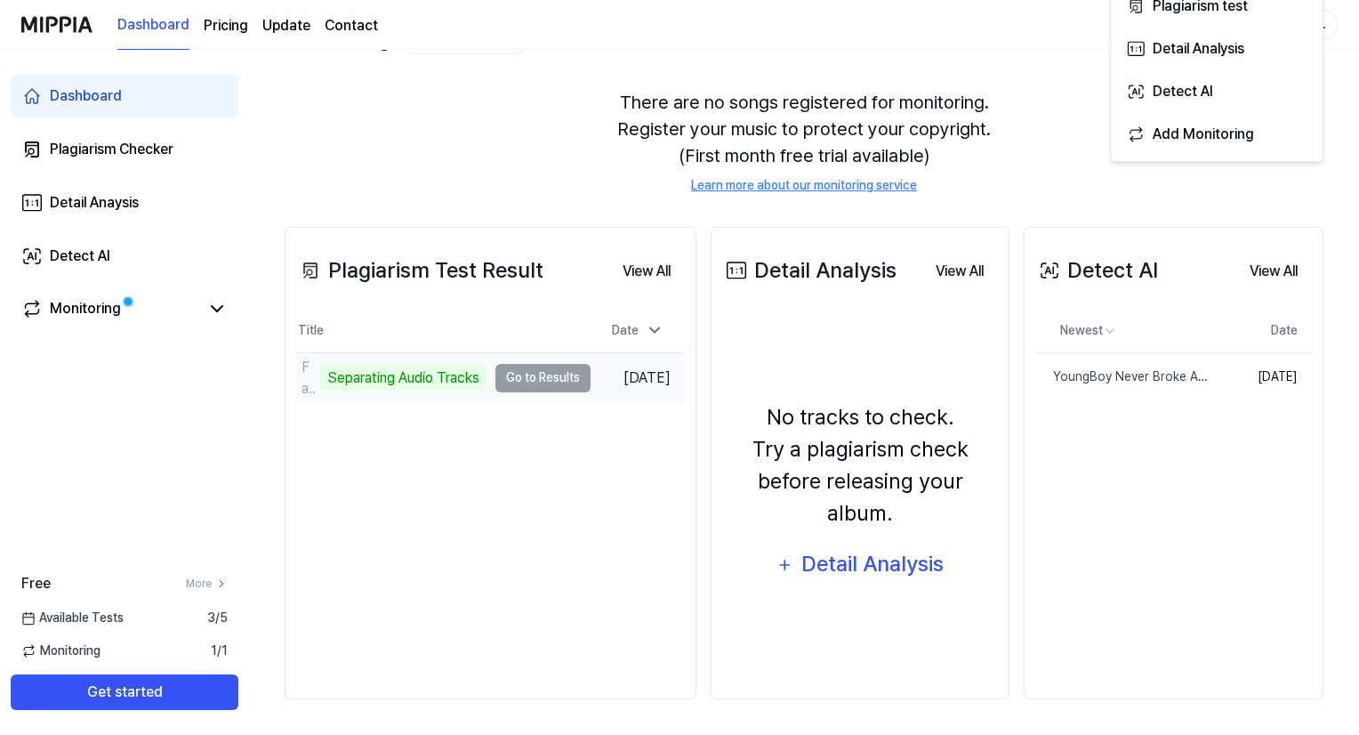
click at [525, 376] on td "Faneto - Farla Sporca Separating Audio Tracks Go to Results" at bounding box center [443, 378] width 294 height 50
click at [449, 374] on div "Separating Audio Tracks" at bounding box center [403, 377] width 166 height 25
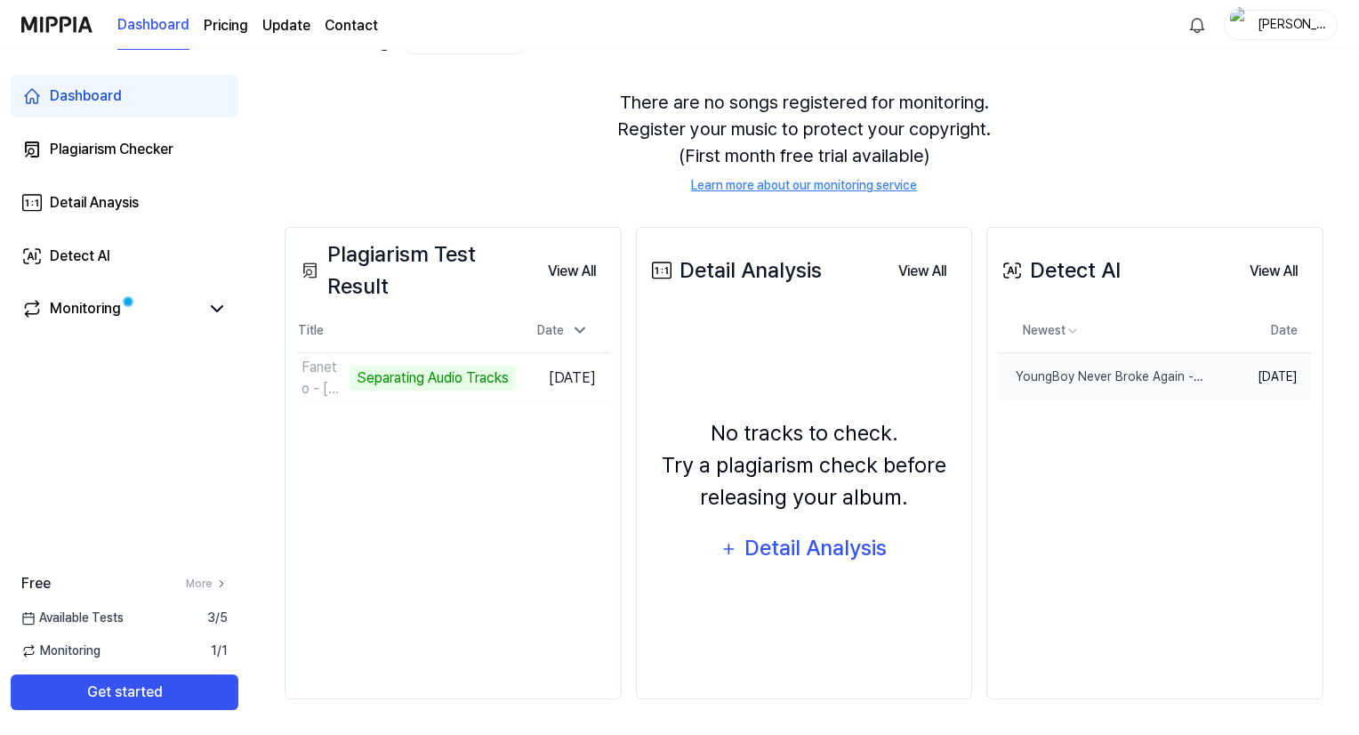
click at [1265, 369] on td "[DATE]" at bounding box center [1260, 376] width 103 height 48
click at [1065, 378] on div "YoungBoy Never Broke Again - [PERSON_NAME] (feat. [PERSON_NAME]) [Official Musi…" at bounding box center [1068, 376] width 141 height 19
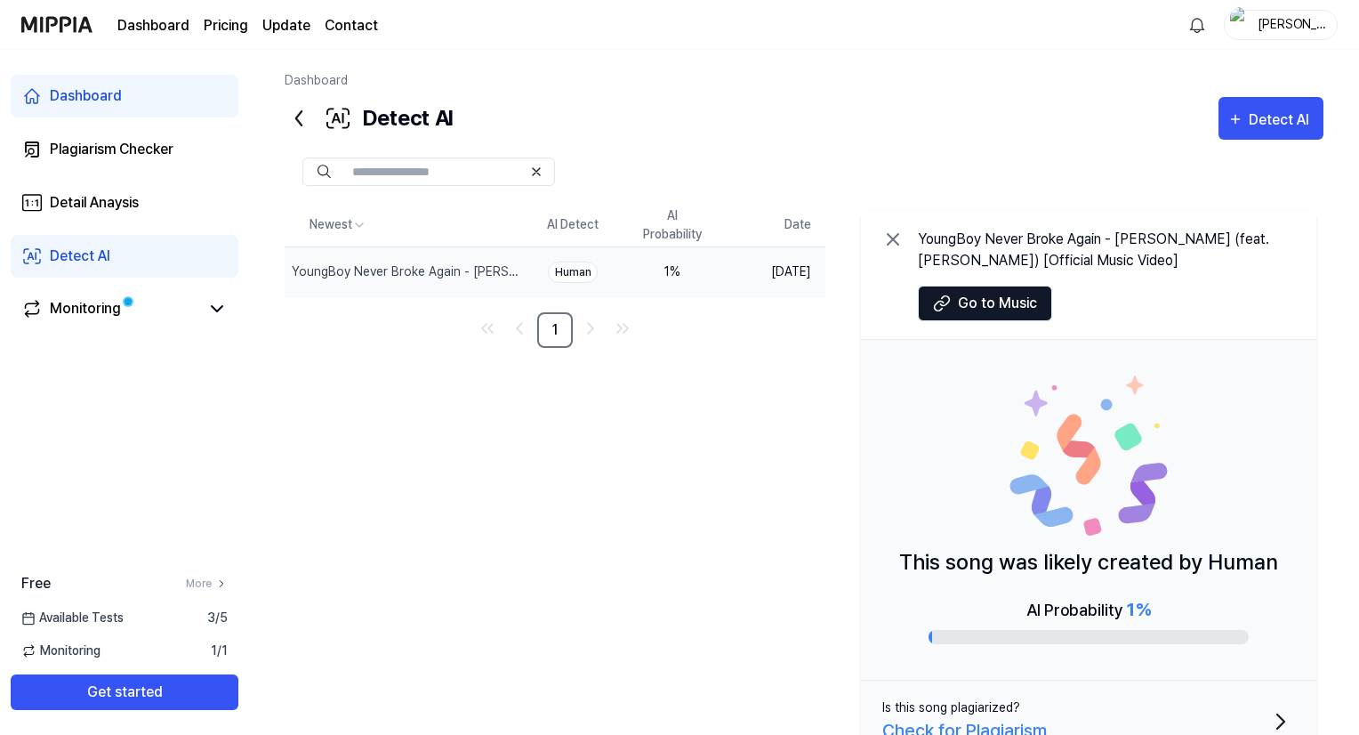
click at [579, 266] on div "Human" at bounding box center [573, 271] width 50 height 21
click at [654, 269] on div "1 %" at bounding box center [672, 271] width 71 height 19
click at [127, 305] on span at bounding box center [128, 301] width 16 height 16
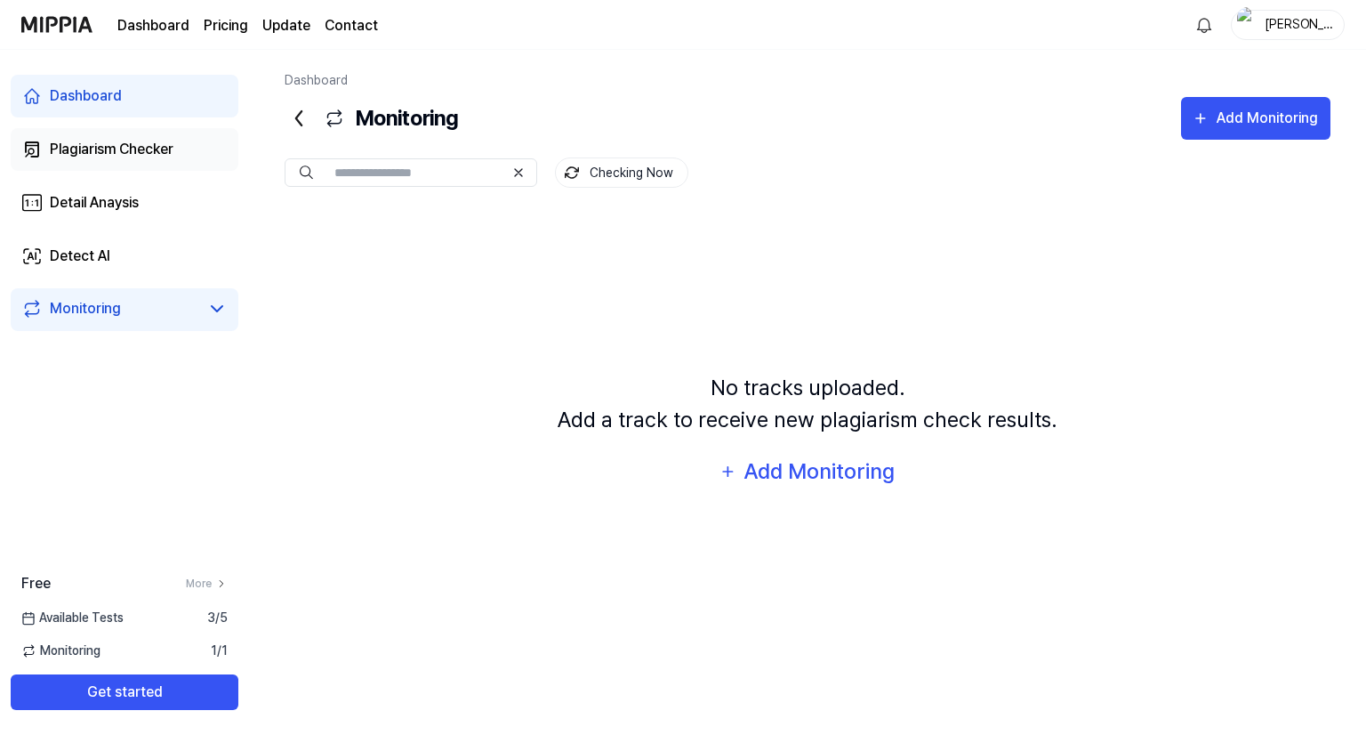
click at [100, 169] on link "Plagiarism Checker" at bounding box center [125, 149] width 228 height 43
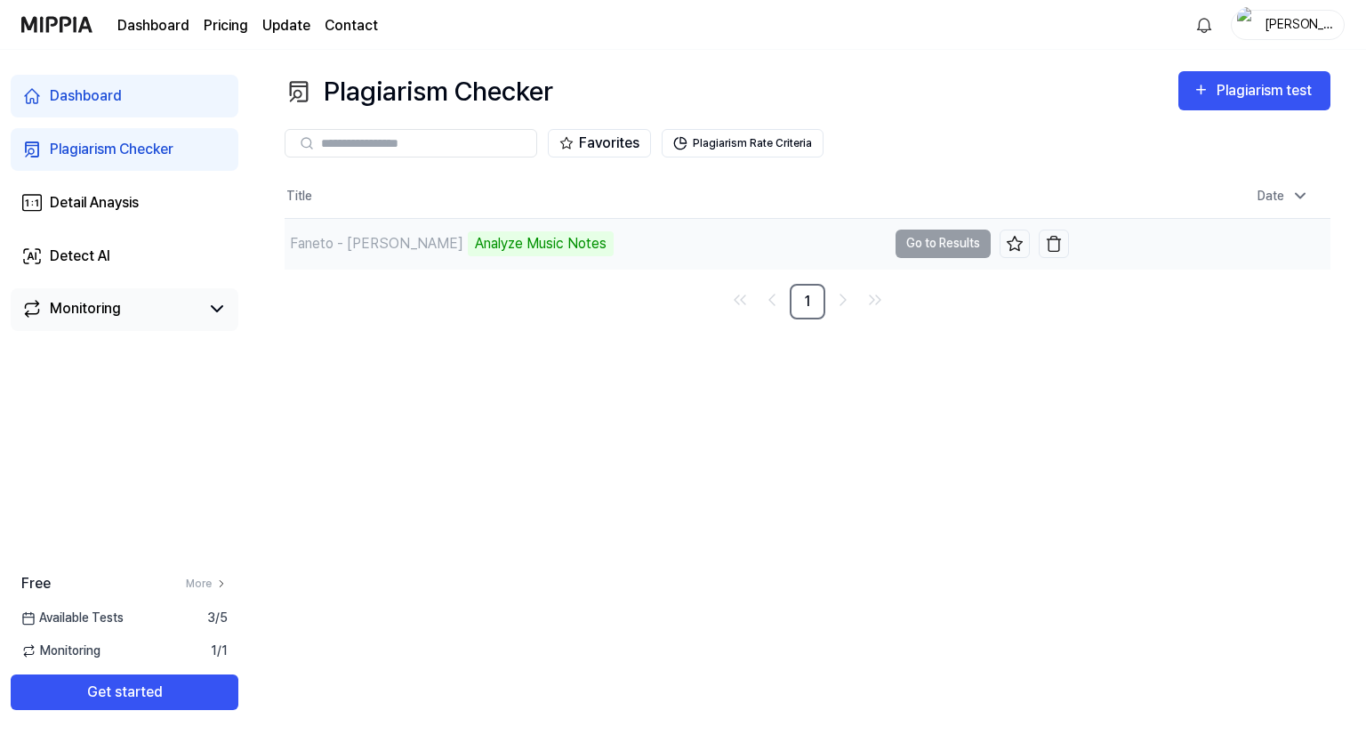
click at [640, 234] on div "Faneto - Farla Sporca Analyze Music Notes" at bounding box center [586, 244] width 602 height 50
click at [957, 242] on td "Faneto - [PERSON_NAME] Analyze Music Notes Go to Results" at bounding box center [677, 244] width 784 height 50
click at [613, 236] on div "Faneto - Farla Sporca Analyze Music Notes" at bounding box center [586, 244] width 602 height 50
click at [711, 132] on button "Plagiarism Rate Criteria" at bounding box center [743, 143] width 162 height 28
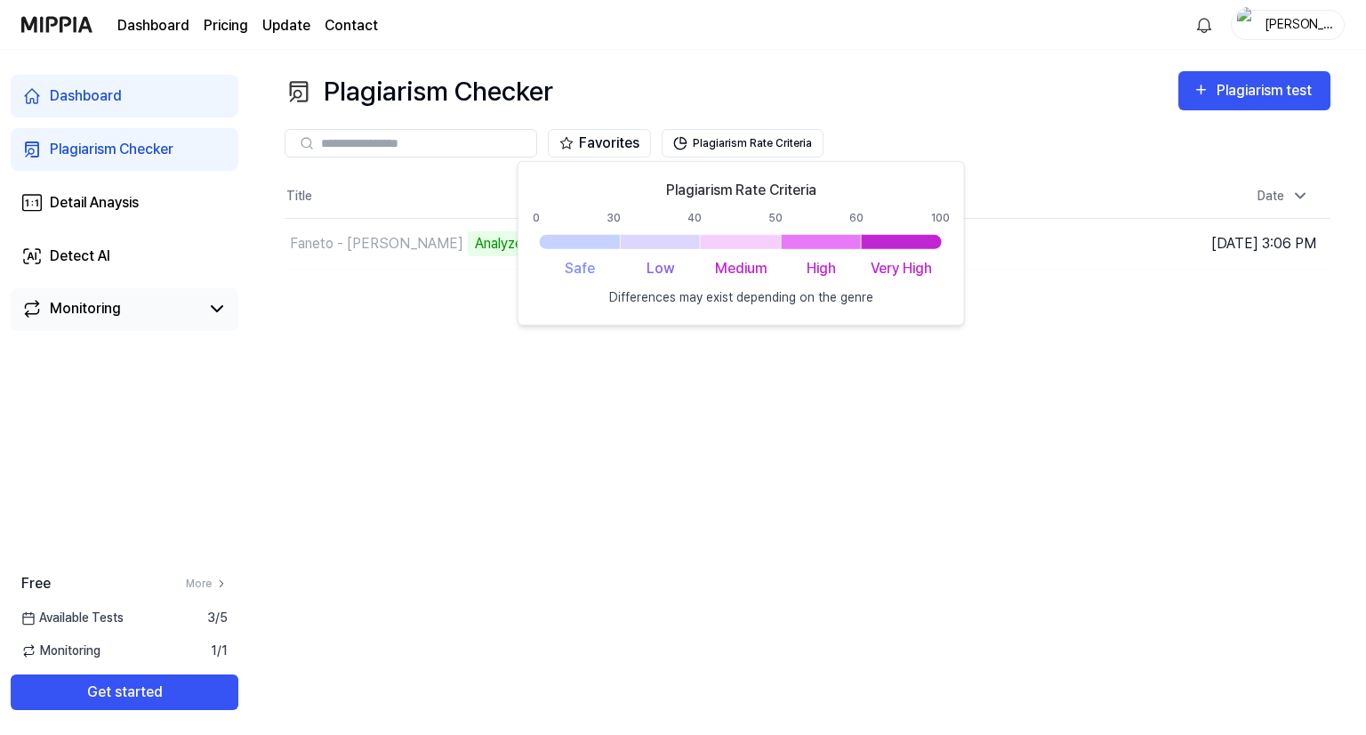
click at [887, 469] on div "Plagiarism Checker Plagiarism test Plagiarism Checker Detail Analysis Detect AI…" at bounding box center [807, 392] width 1117 height 685
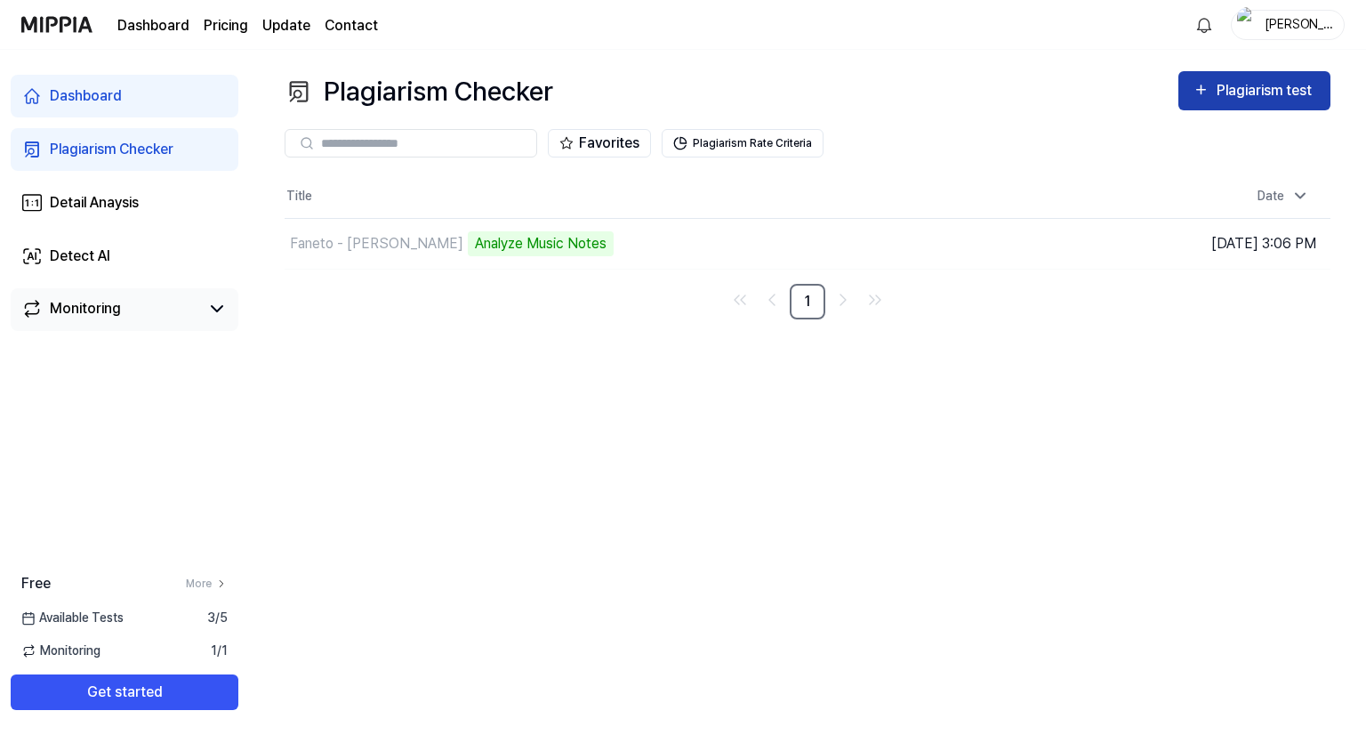
click at [1213, 85] on div "Plagiarism test" at bounding box center [1255, 90] width 124 height 23
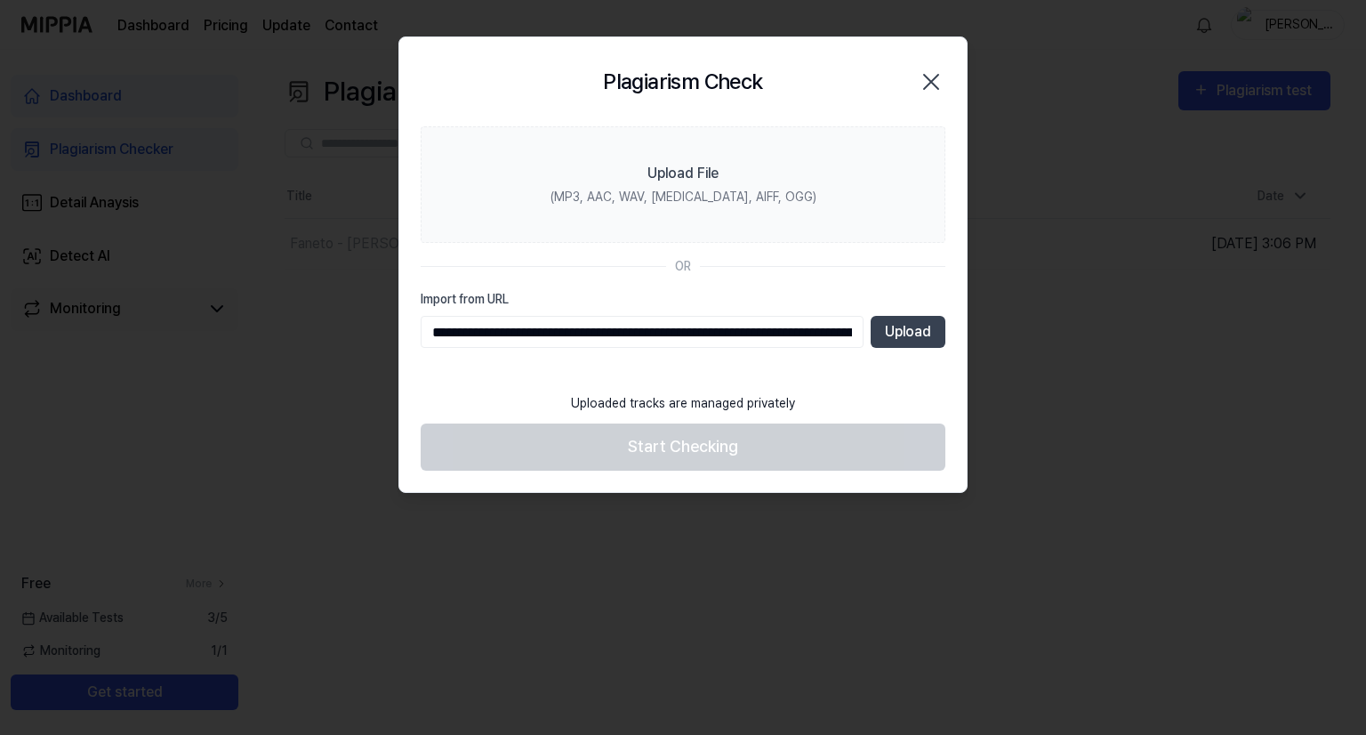
scroll to position [0, 505]
type input "**********"
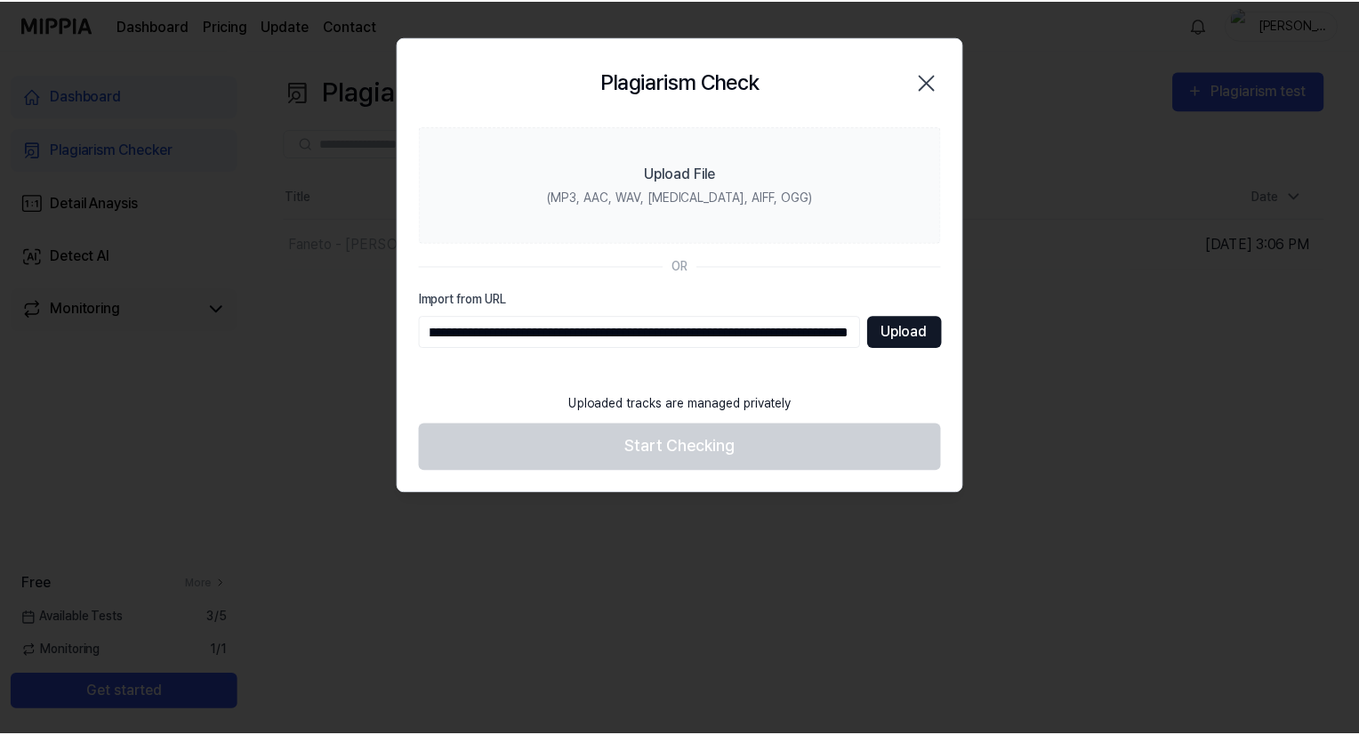
scroll to position [0, 0]
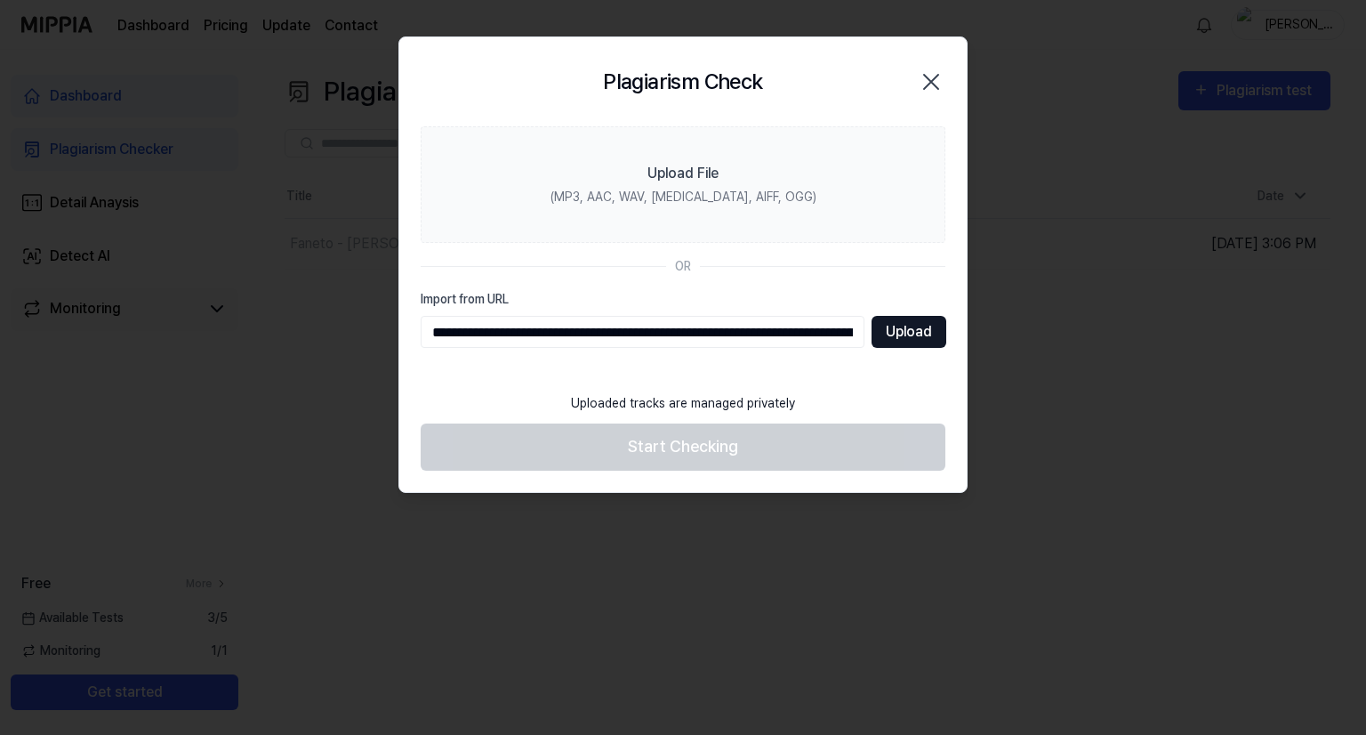
click at [907, 345] on button "Upload" at bounding box center [908, 332] width 75 height 32
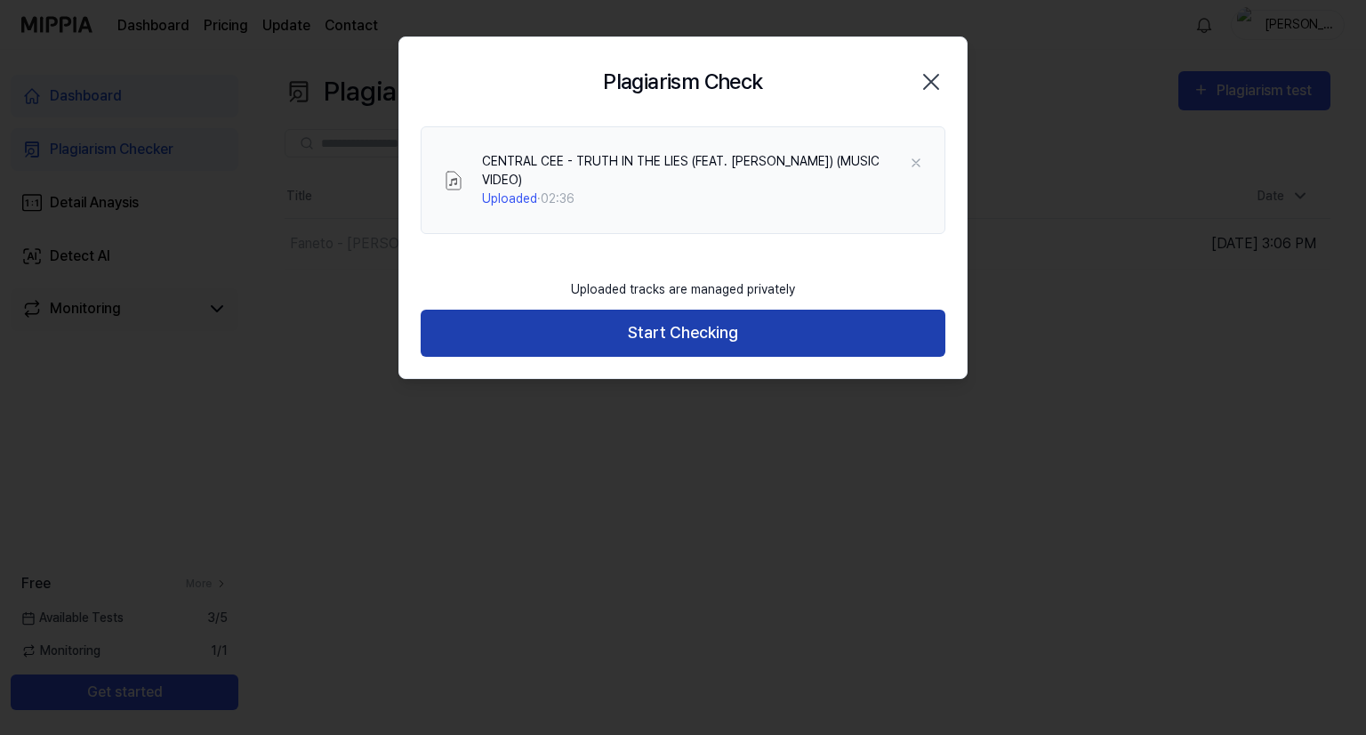
click at [792, 321] on button "Start Checking" at bounding box center [683, 332] width 525 height 47
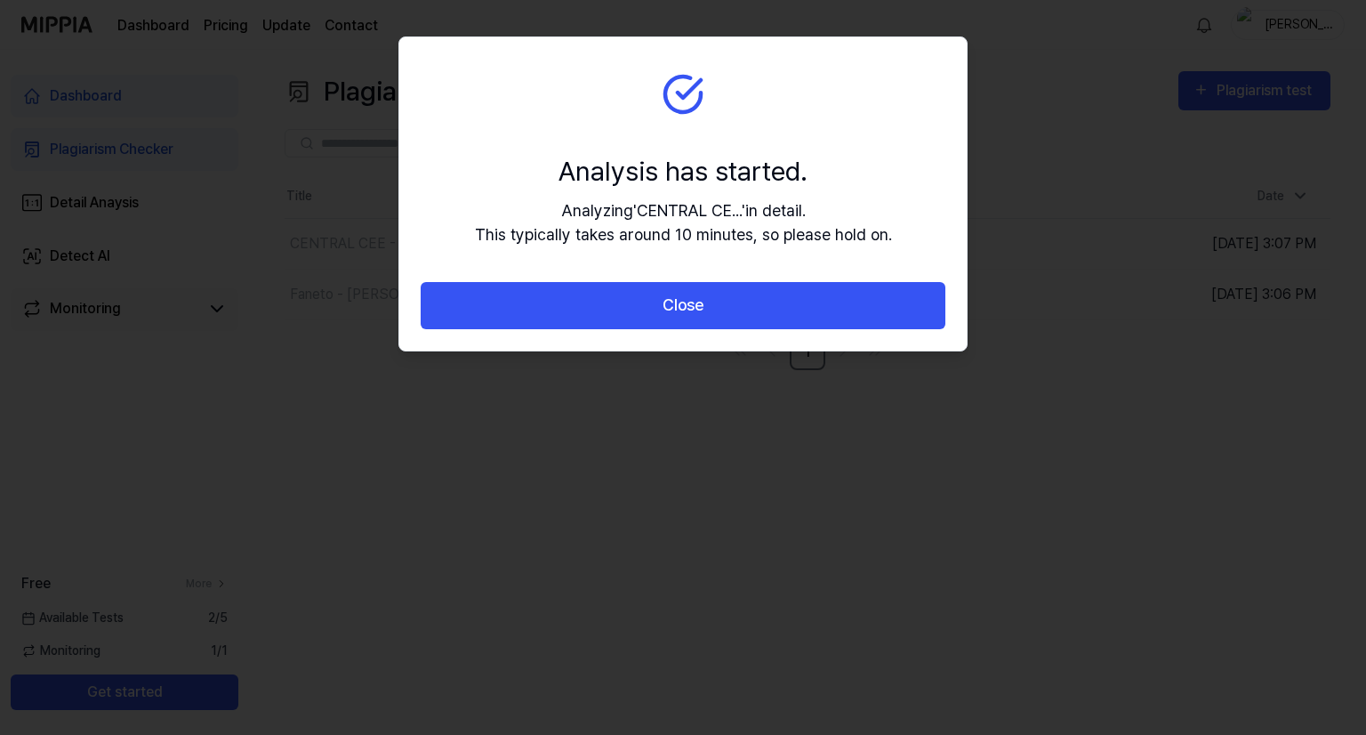
click at [792, 321] on button "Close" at bounding box center [683, 305] width 525 height 47
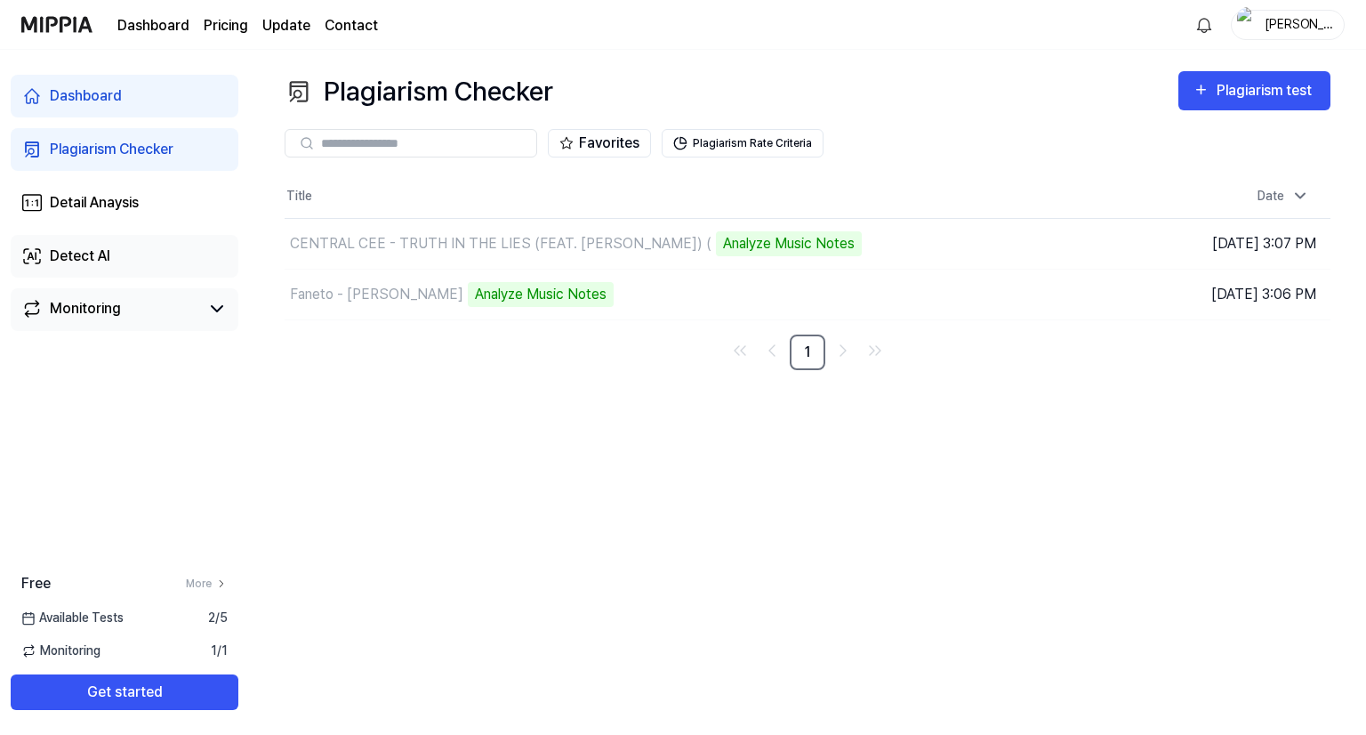
click at [114, 264] on link "Detect AI" at bounding box center [125, 256] width 228 height 43
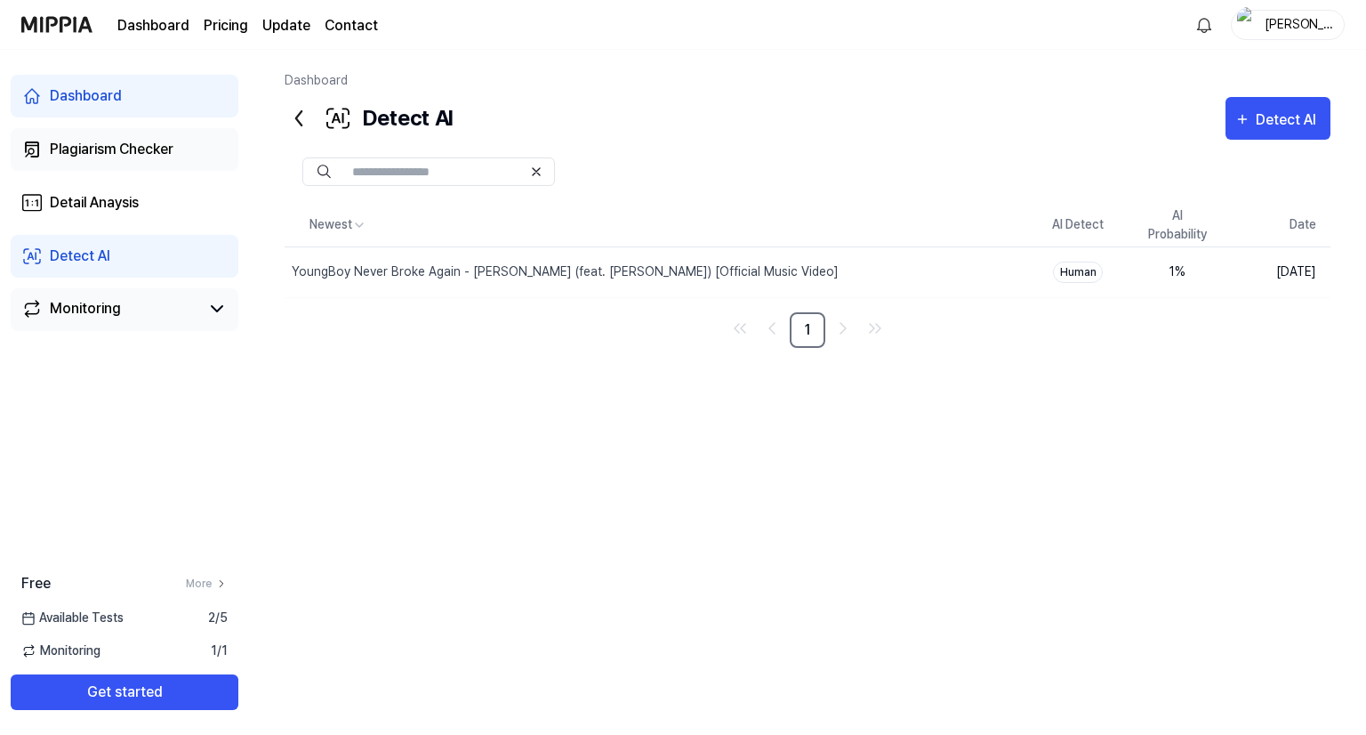
click at [141, 152] on div "Plagiarism Checker" at bounding box center [112, 149] width 124 height 21
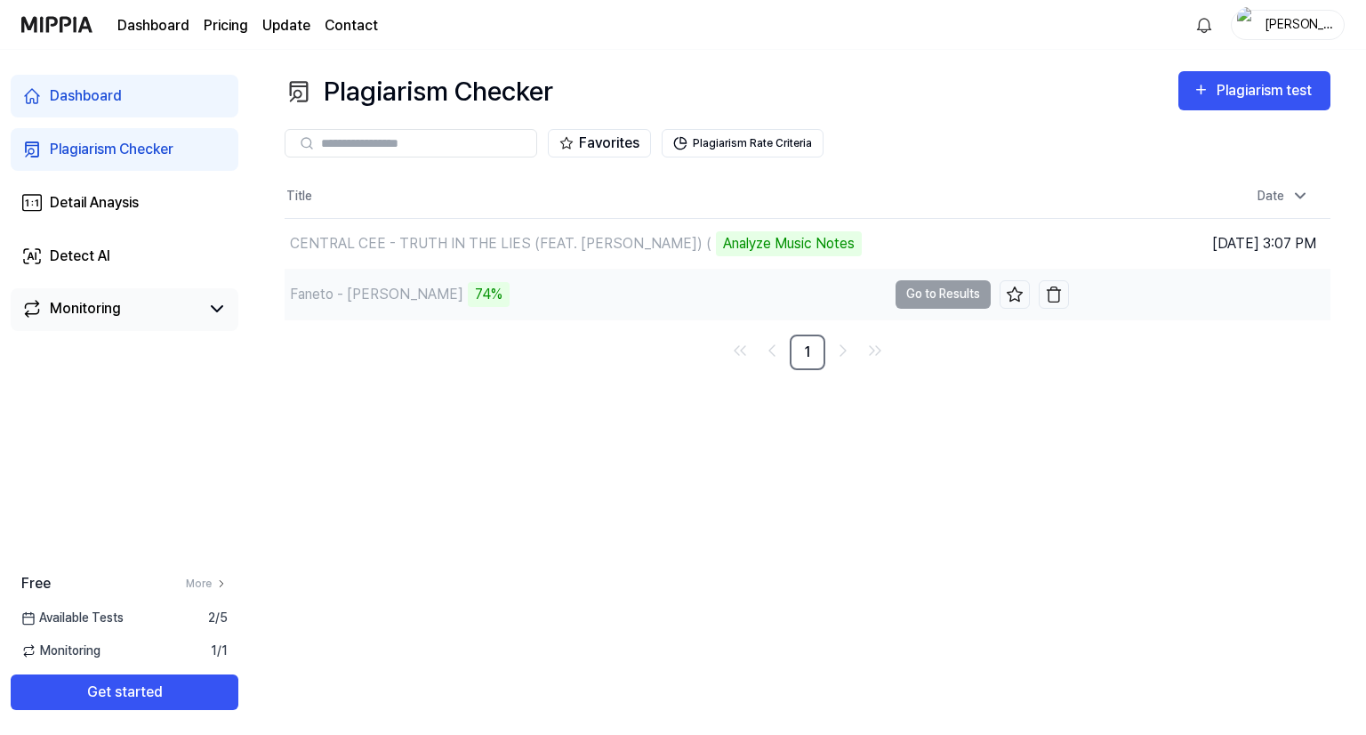
click at [914, 293] on td "Faneto - Farla Sporca 74% Go to Results" at bounding box center [677, 294] width 784 height 50
click at [711, 137] on button "Plagiarism Rate Criteria" at bounding box center [743, 143] width 162 height 28
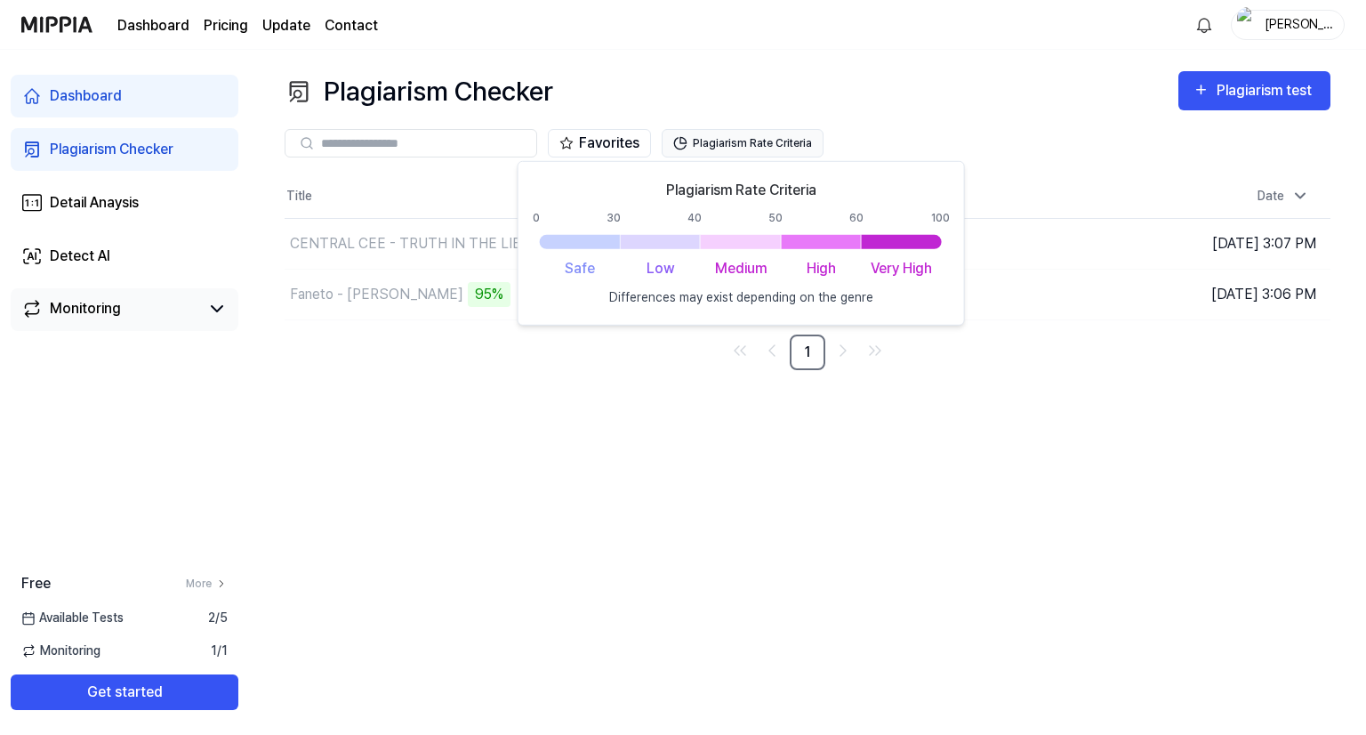
click at [770, 145] on button "Plagiarism Rate Criteria" at bounding box center [743, 143] width 162 height 28
click at [954, 122] on div "Favorites Plagiarism Rate Criteria" at bounding box center [808, 143] width 1046 height 64
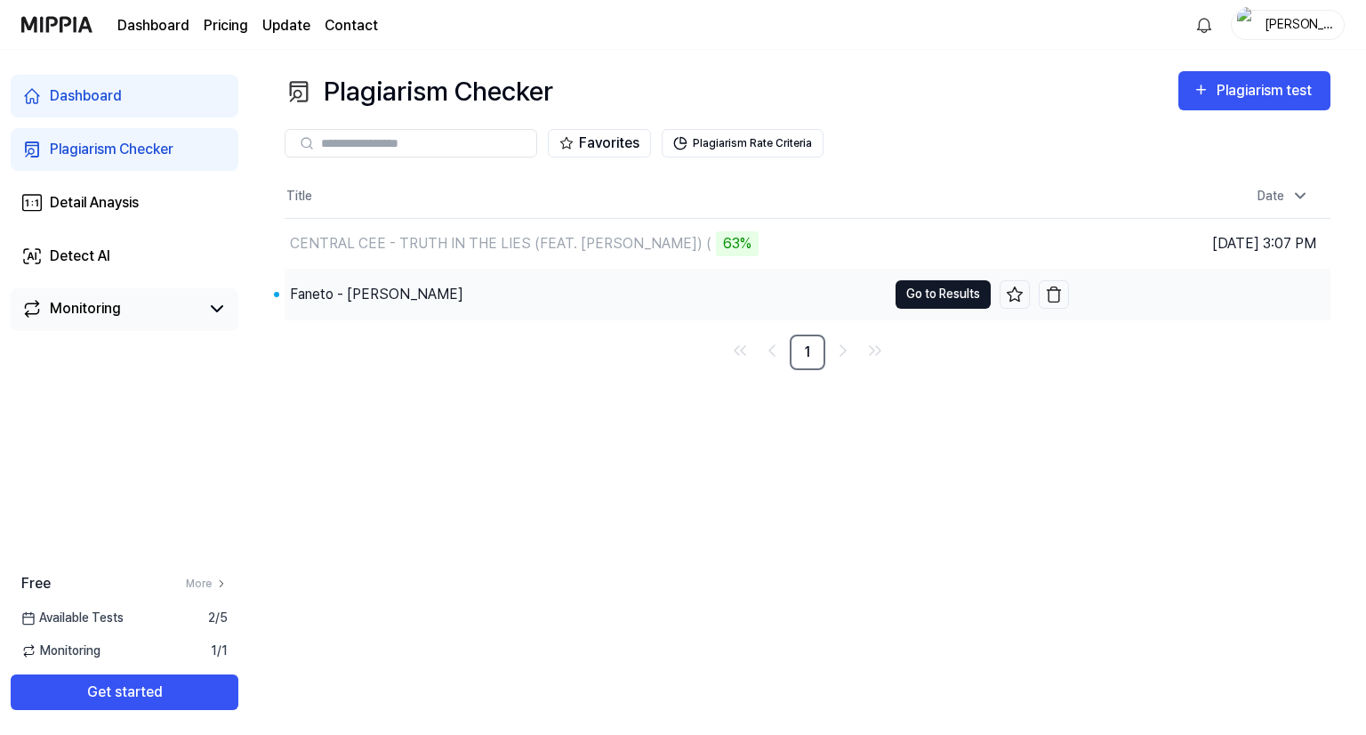
click at [914, 296] on button "Go to Results" at bounding box center [942, 294] width 95 height 28
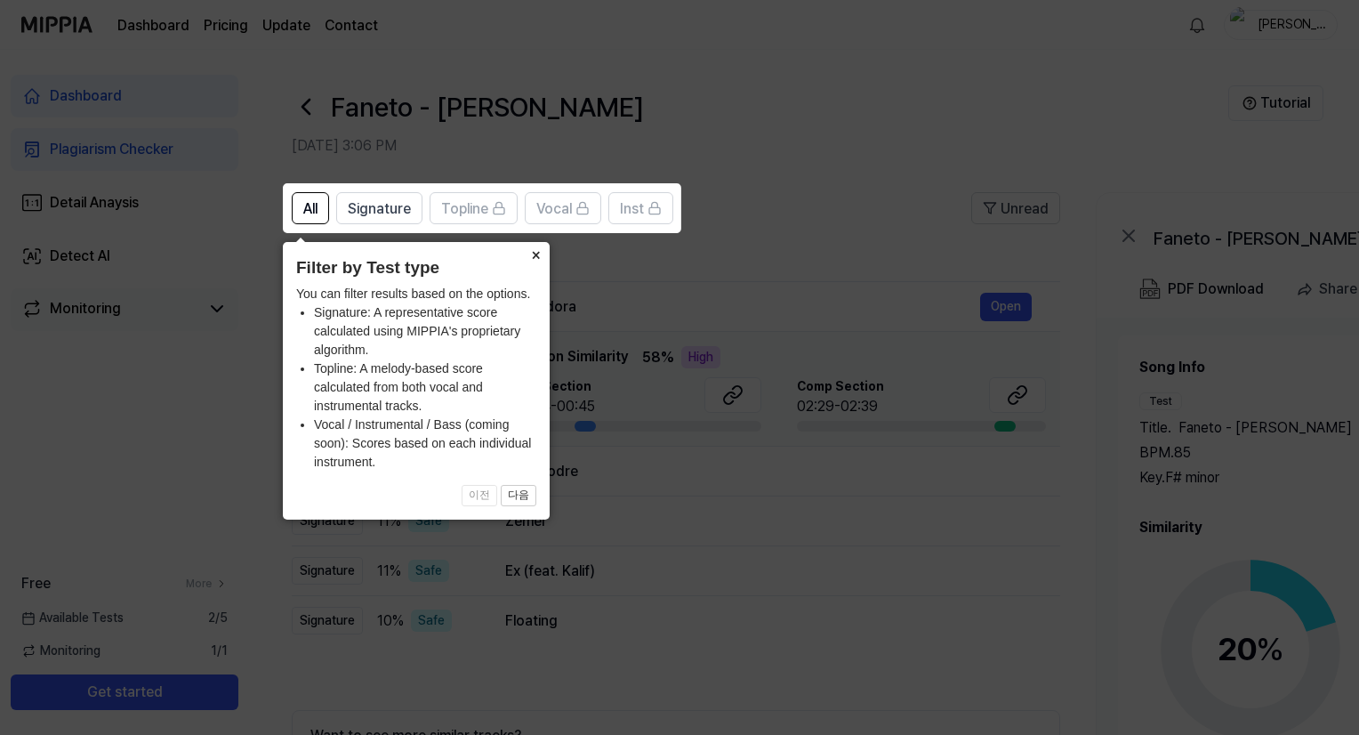
click at [528, 256] on button "×" at bounding box center [535, 254] width 28 height 25
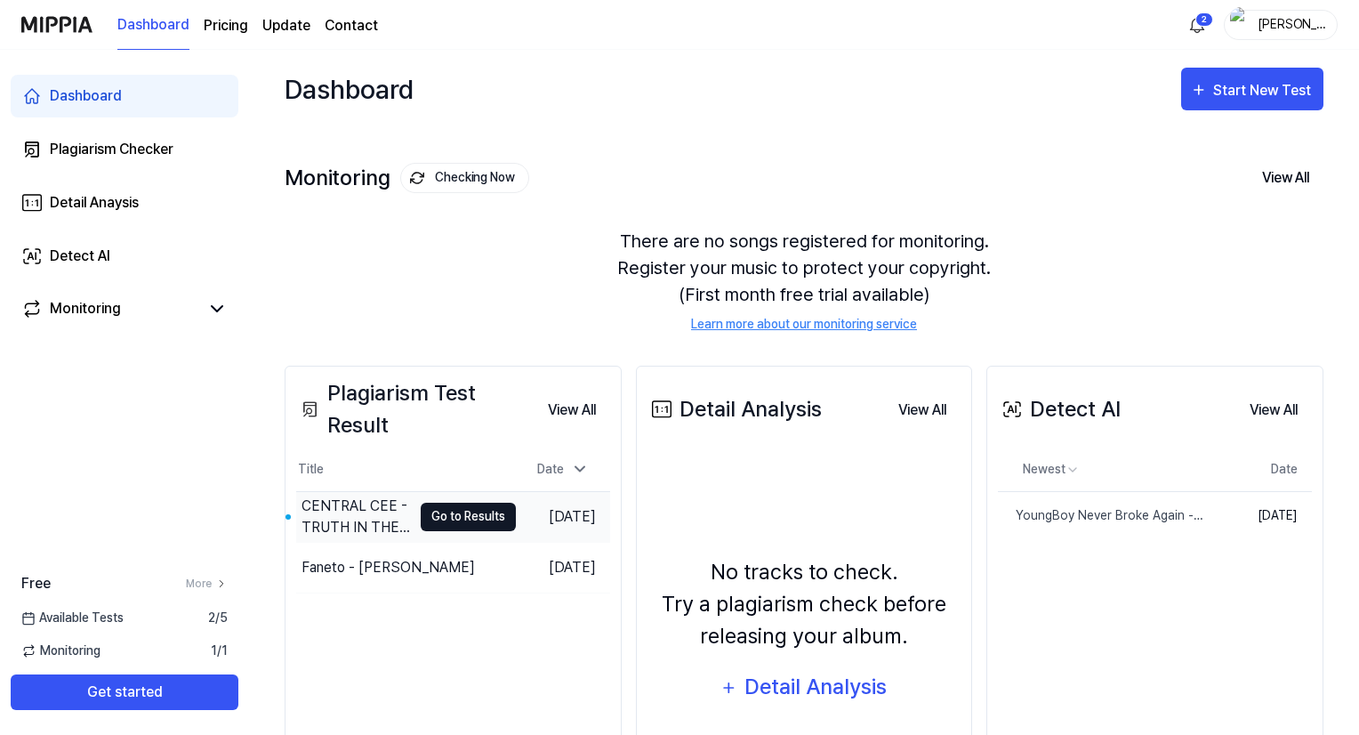
click at [473, 506] on button "Go to Results" at bounding box center [468, 516] width 95 height 28
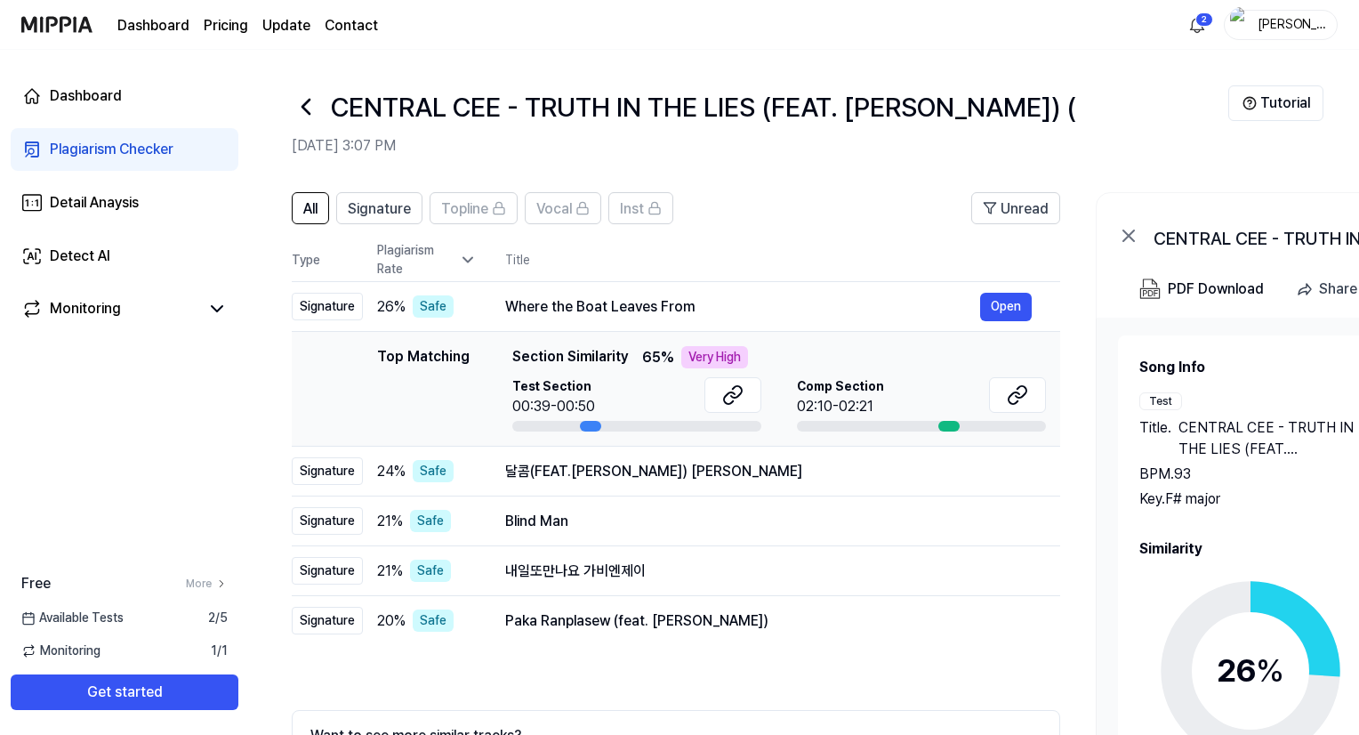
click at [301, 102] on icon at bounding box center [306, 106] width 28 height 28
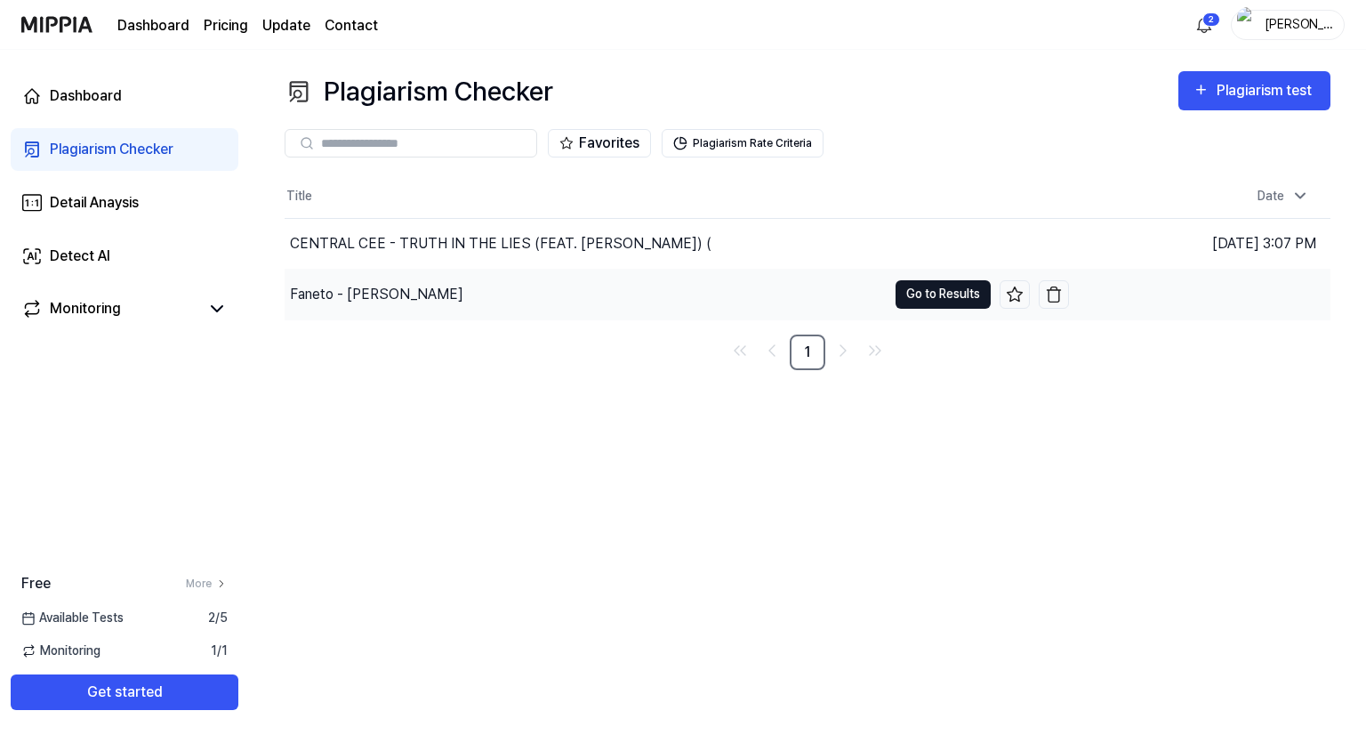
click at [939, 288] on button "Go to Results" at bounding box center [942, 294] width 95 height 28
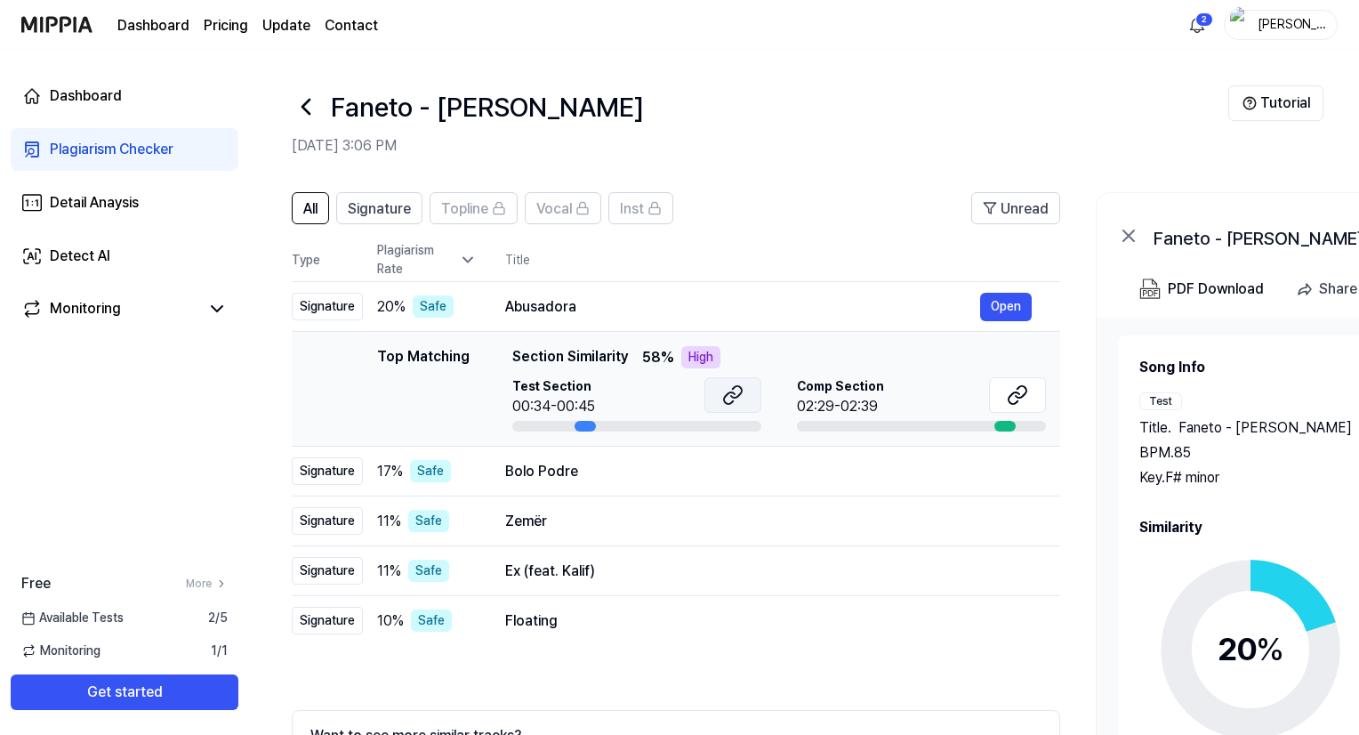
click at [740, 406] on button at bounding box center [732, 395] width 57 height 36
click at [1024, 389] on icon at bounding box center [1017, 394] width 21 height 21
click at [309, 104] on icon at bounding box center [306, 106] width 28 height 28
